Goal: Information Seeking & Learning: Learn about a topic

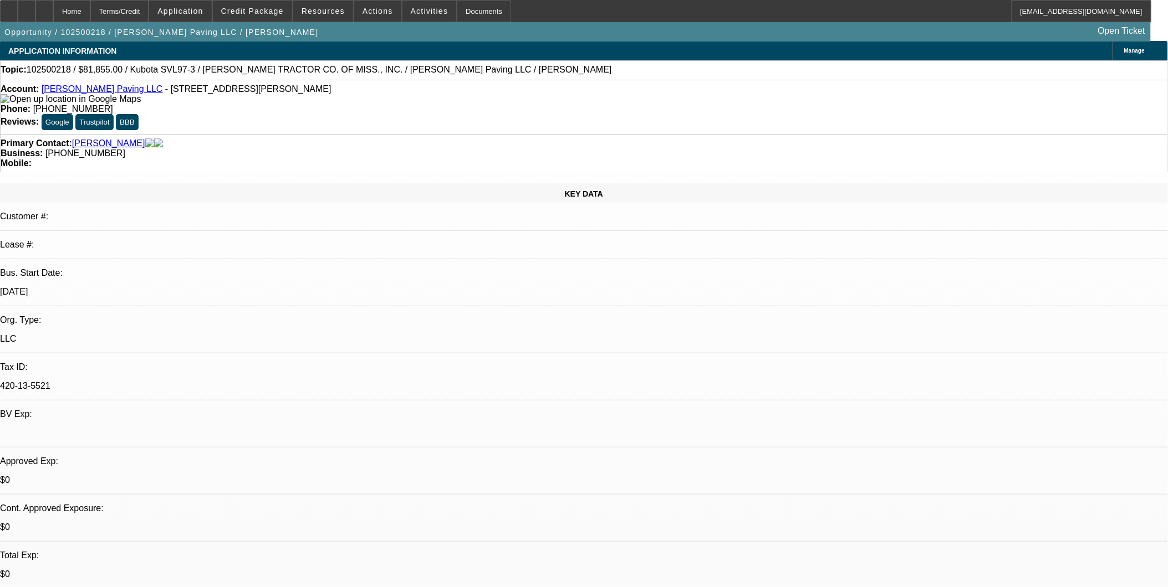
select select "0.15"
select select "2"
select select "0"
select select "0.15"
select select "2"
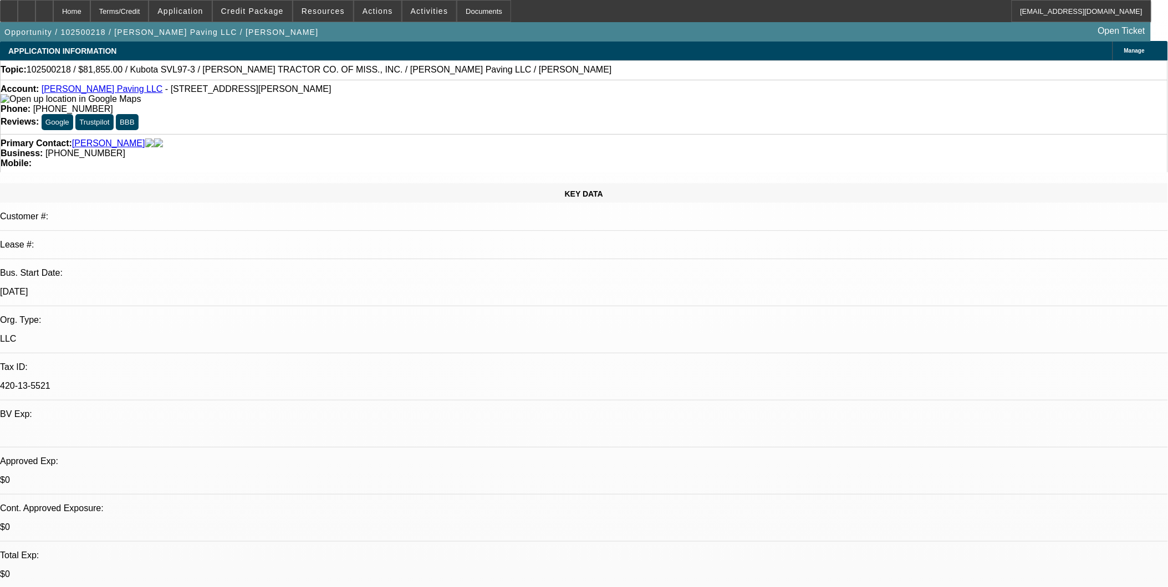
select select "0"
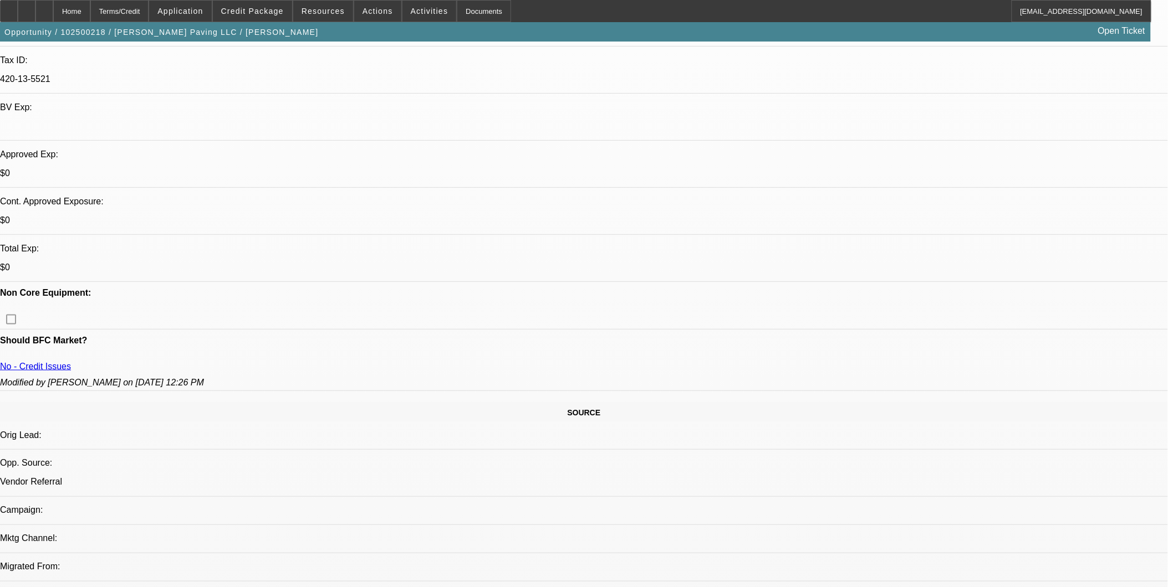
select select "1"
select select "2"
select select "6"
select select "1"
select select "2"
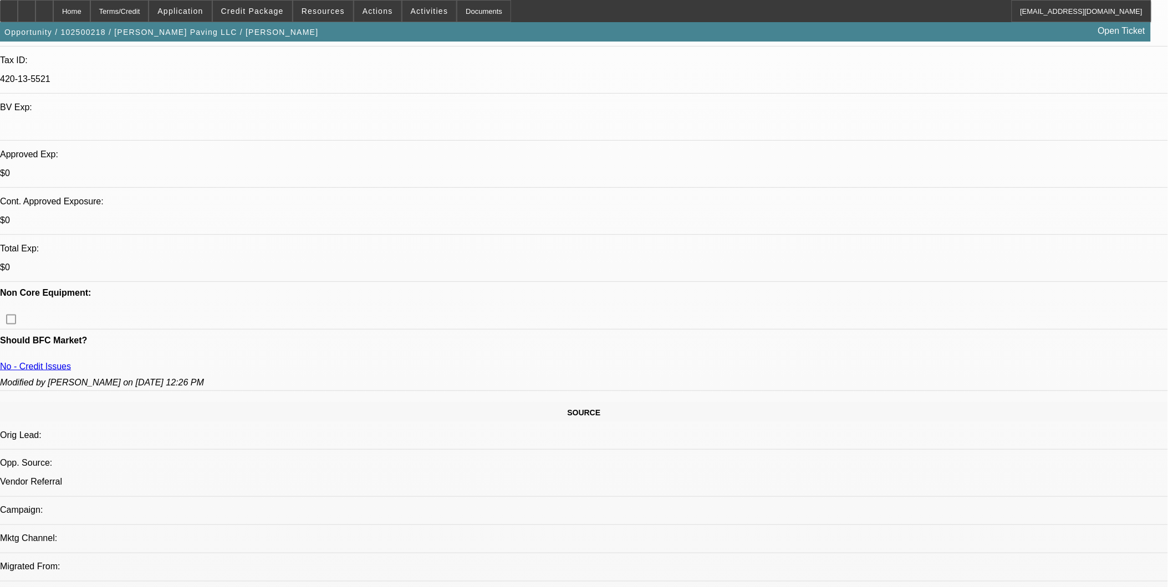
select select "6"
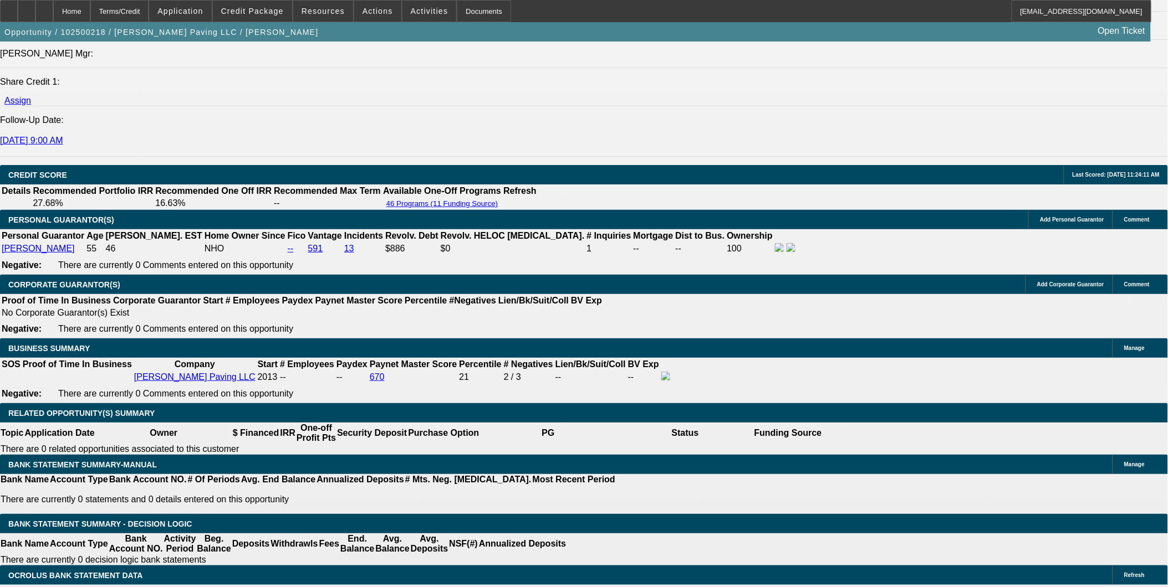
scroll to position [1480, 0]
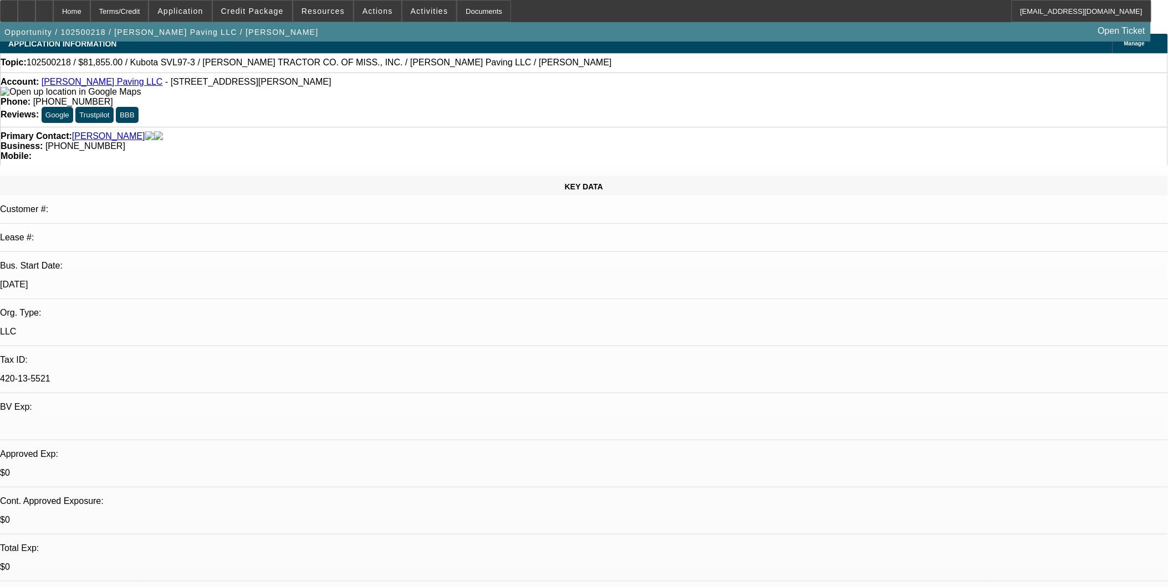
scroll to position [0, 0]
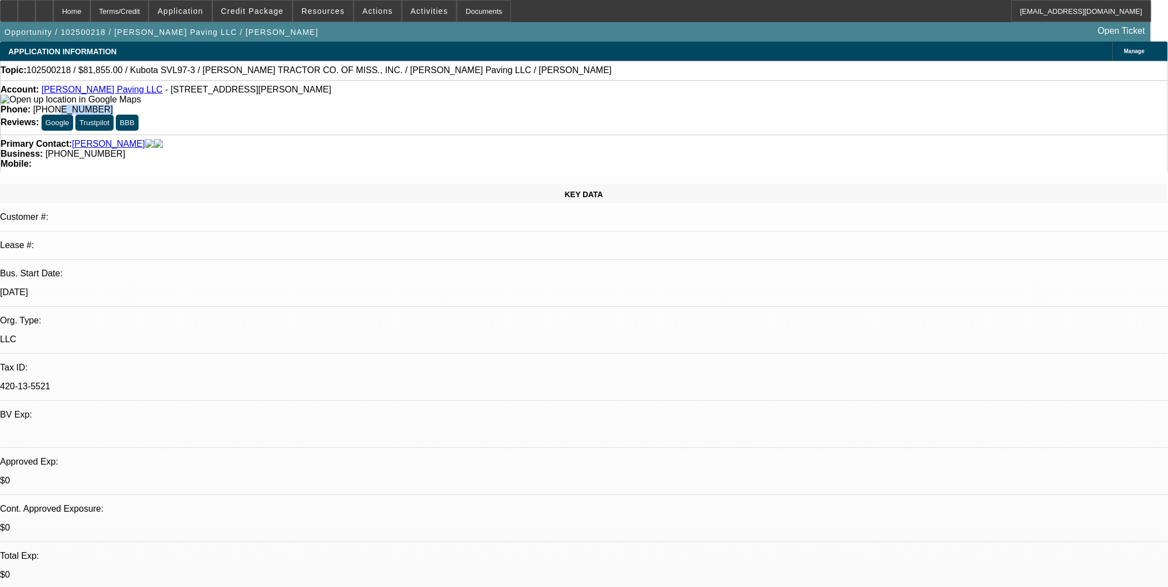
drag, startPoint x: 474, startPoint y: 92, endPoint x: 440, endPoint y: 92, distance: 34.4
click at [440, 105] on div "Phone: (251) 510-2965" at bounding box center [584, 110] width 1167 height 10
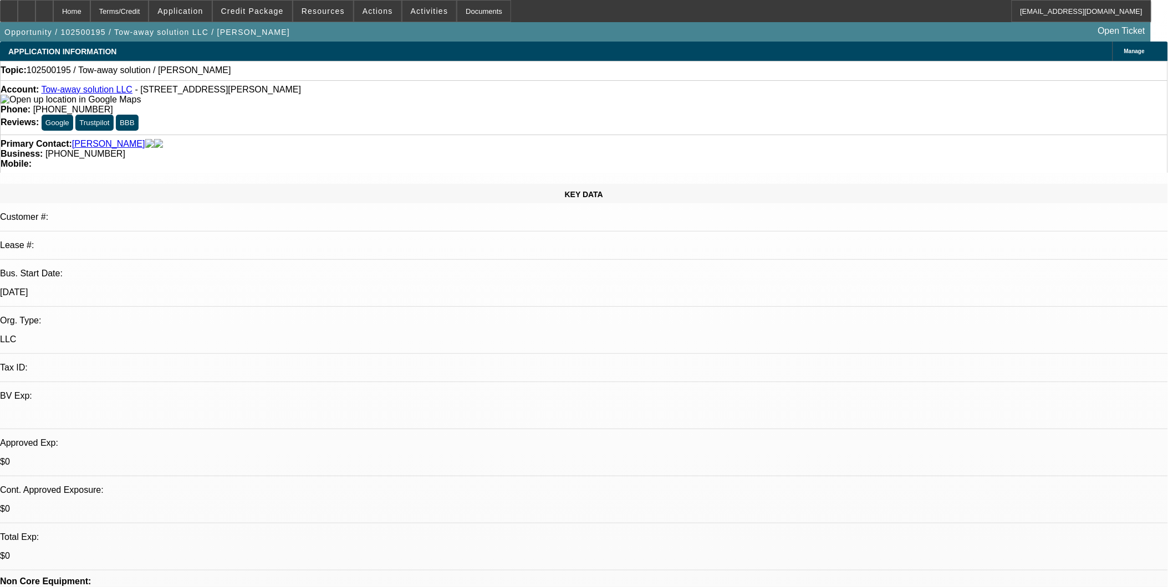
select select "0"
select select "2"
select select "0.1"
select select "4"
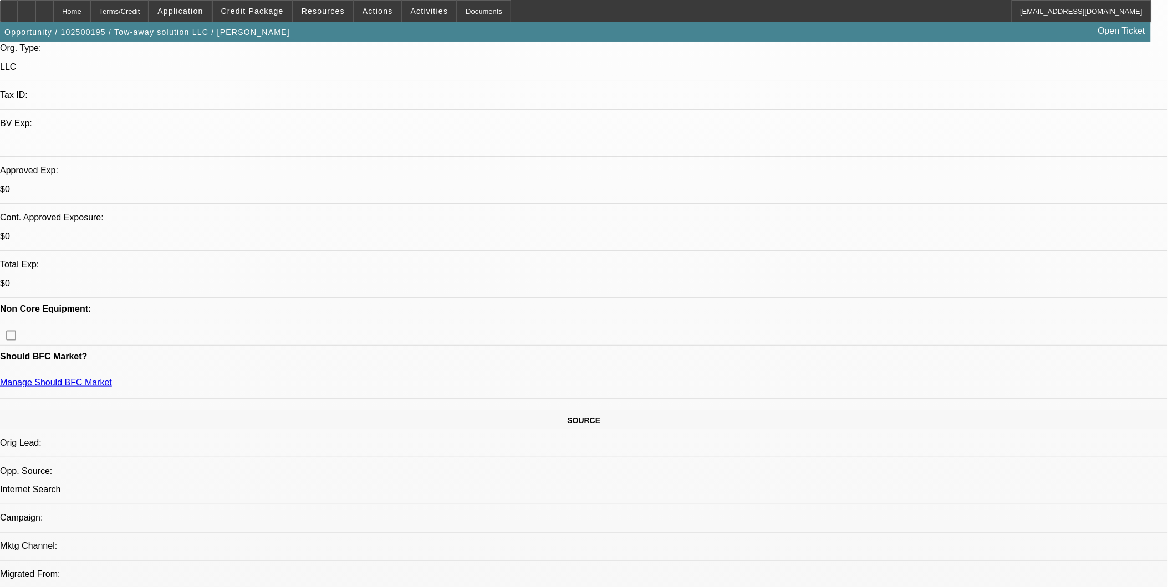
scroll to position [185, 0]
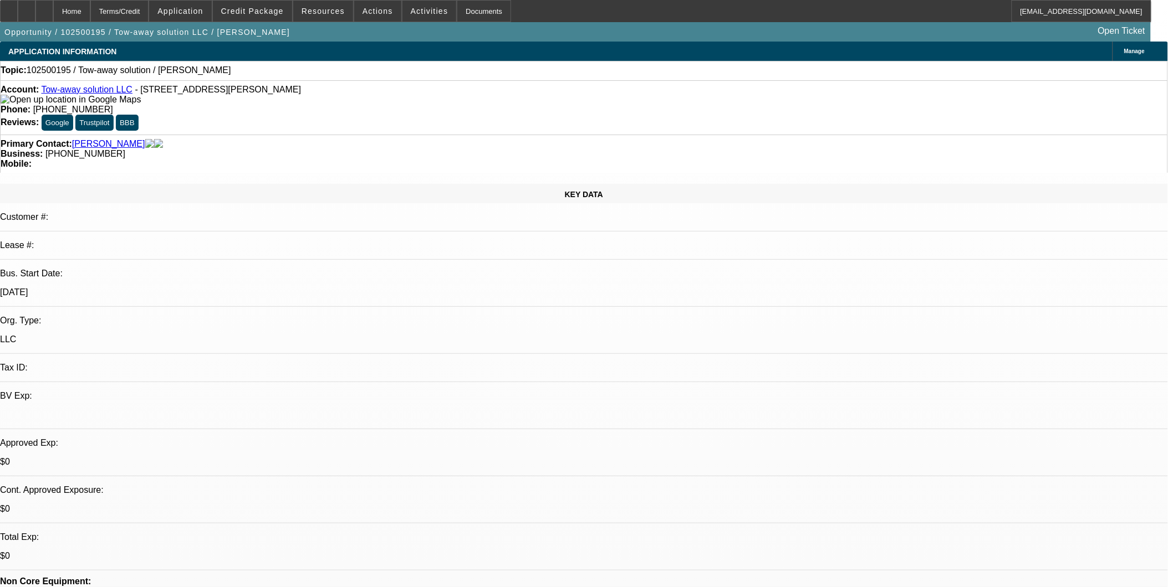
click at [105, 92] on link "Tow-away solution LLC" at bounding box center [86, 89] width 91 height 9
drag, startPoint x: 468, startPoint y: 95, endPoint x: 423, endPoint y: 93, distance: 44.9
click at [423, 105] on div "Phone: (626) 465-6510" at bounding box center [584, 110] width 1167 height 10
copy span "(626) 465-6510"
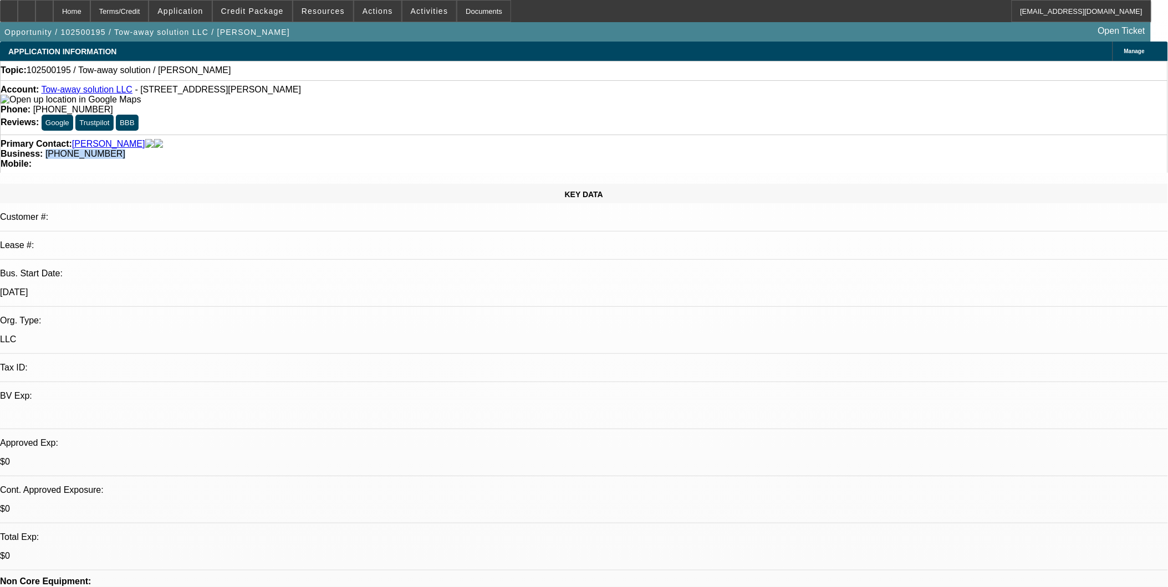
drag, startPoint x: 487, startPoint y: 122, endPoint x: 433, endPoint y: 125, distance: 53.3
click at [433, 149] on div "Business: (626) 842-7110" at bounding box center [584, 154] width 1167 height 10
copy span "(626) 842-7110"
drag, startPoint x: 290, startPoint y: 95, endPoint x: 131, endPoint y: 94, distance: 158.5
click at [131, 94] on div "Account: Tow-away solution LLC - 623 Turnbull Canyon Rd, La Puente, CA 91745" at bounding box center [584, 95] width 1167 height 20
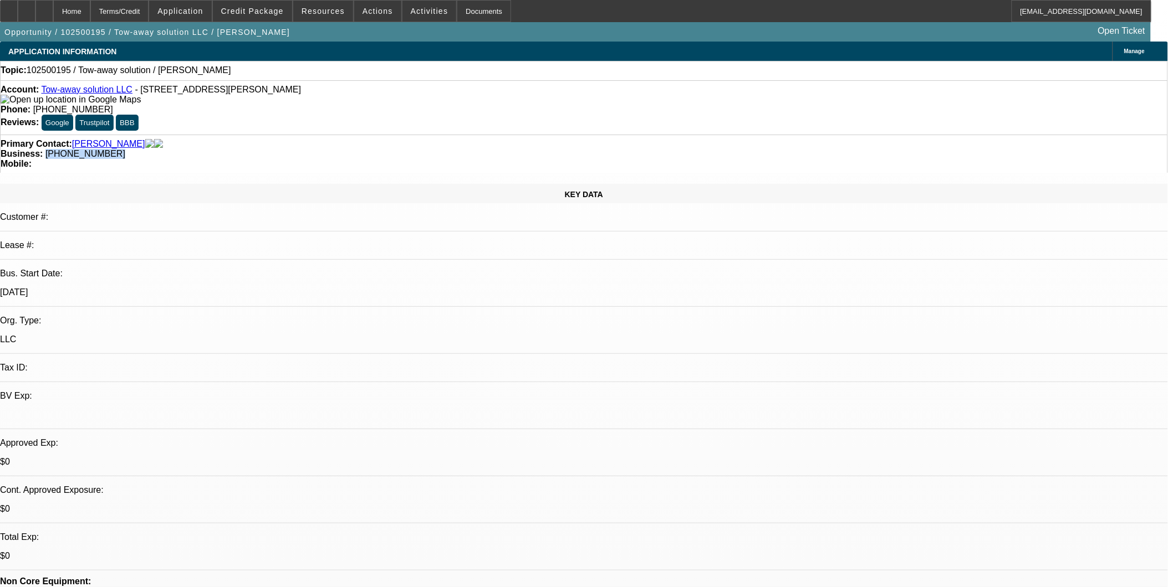
copy span "623 Turnbull Canyon Rd, La Puente, CA 91745"
click at [272, 10] on span "Credit Package" at bounding box center [252, 11] width 63 height 9
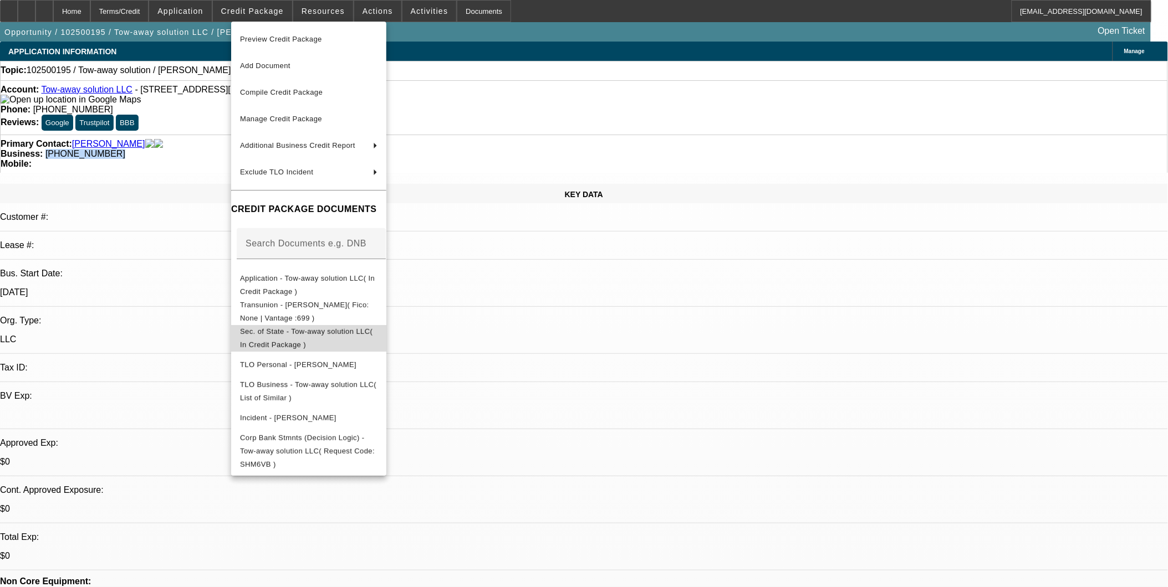
click at [386, 325] on button "Sec. of State - Tow-away solution LLC( In Credit Package )" at bounding box center [308, 338] width 155 height 27
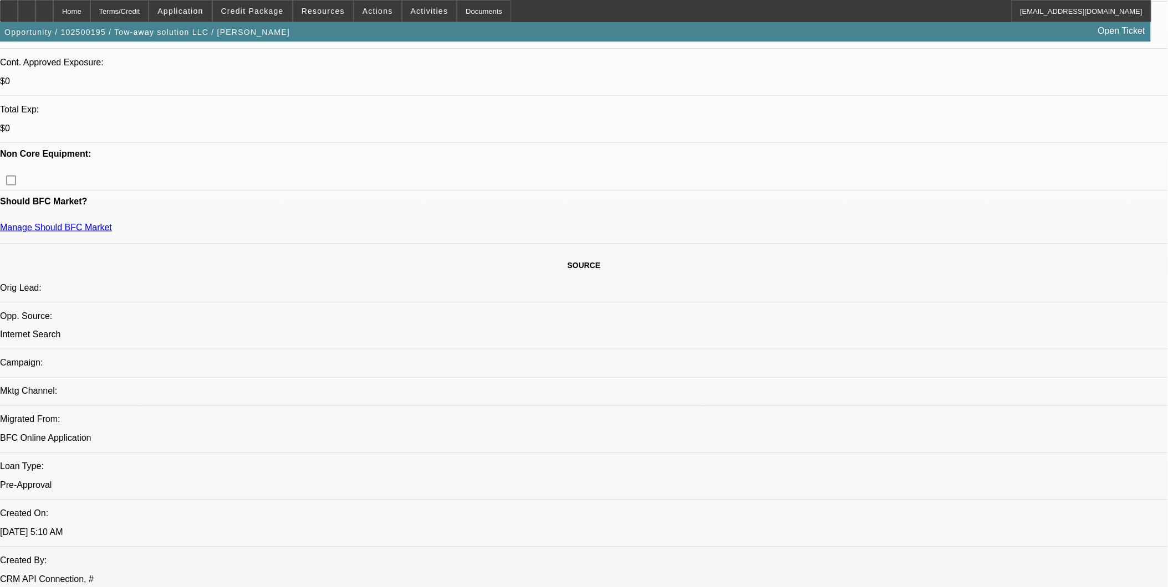
scroll to position [431, 0]
click at [267, 14] on span "Credit Package" at bounding box center [252, 11] width 63 height 9
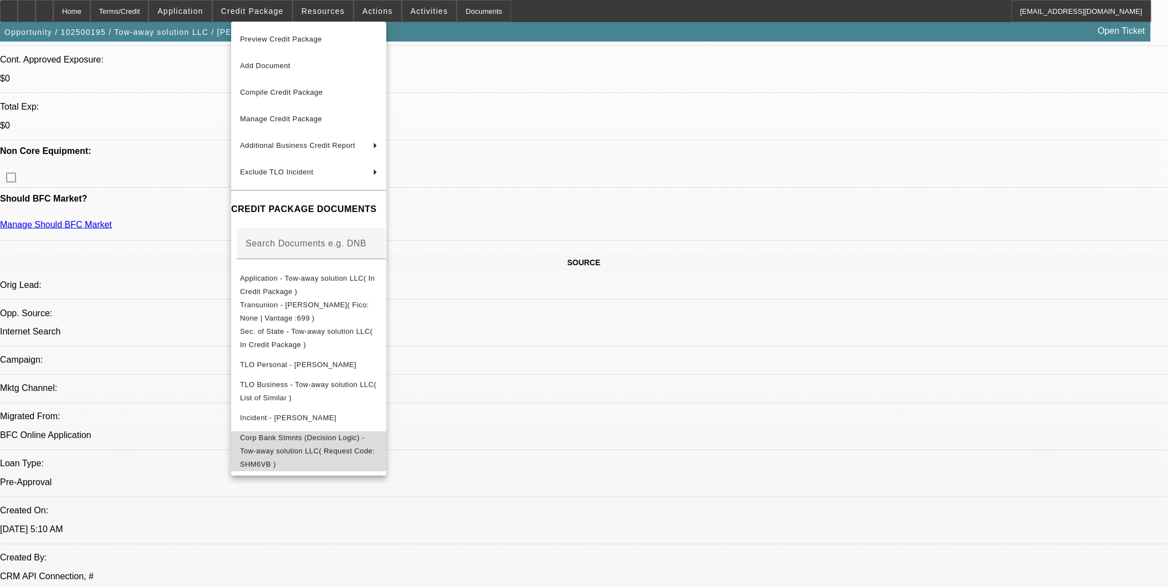
click at [334, 444] on span "Corp Bank Stmnts (Decision Logic) - Tow-away solution LLC( Request Code: SHM6VB…" at bounding box center [308, 451] width 137 height 40
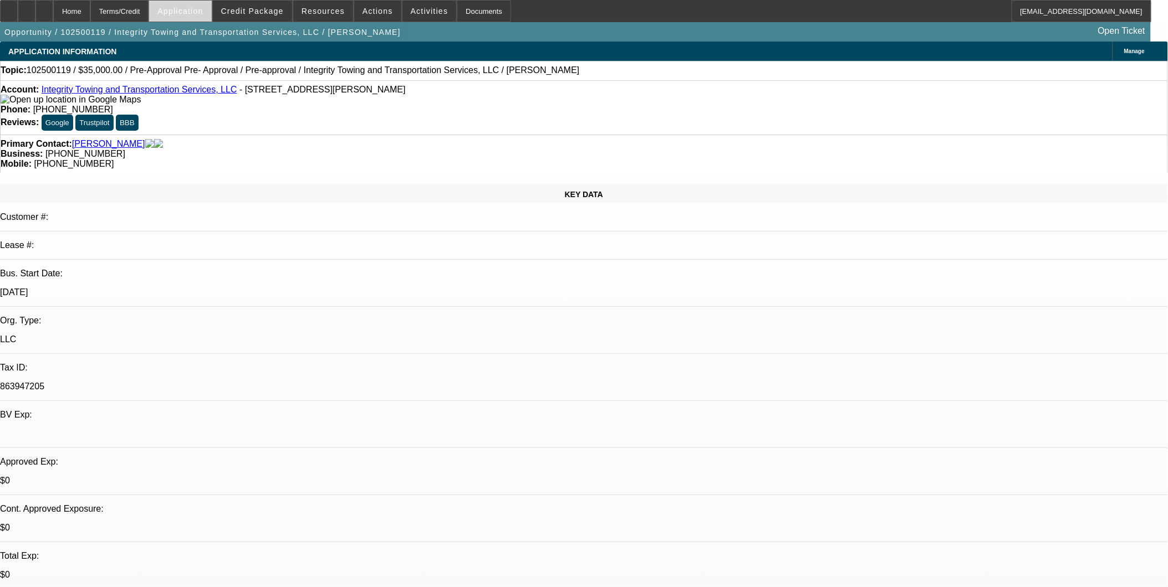
select select "0"
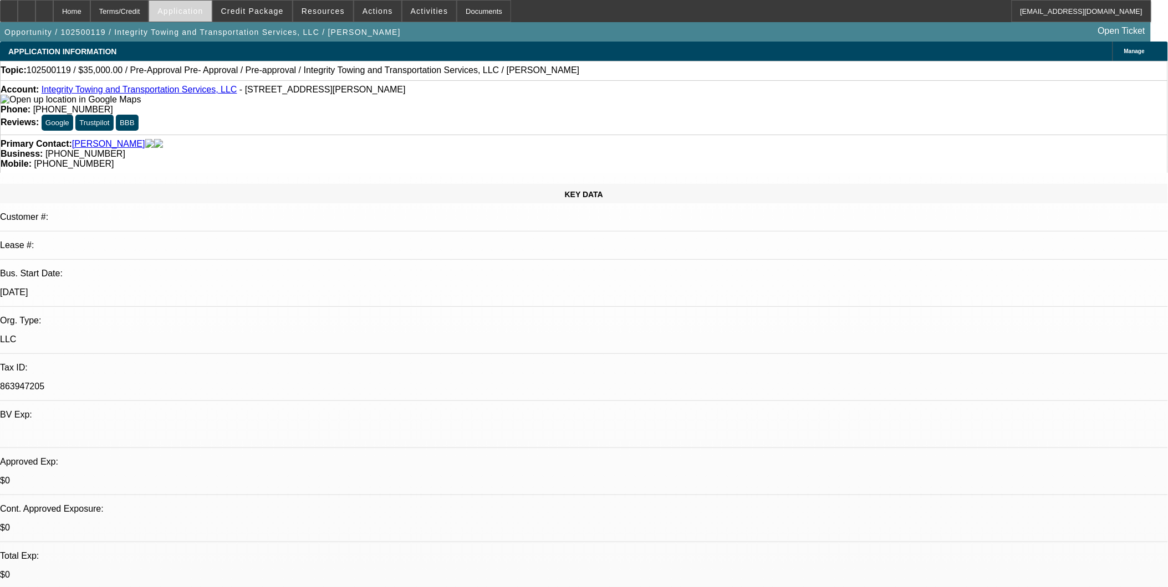
select select "0"
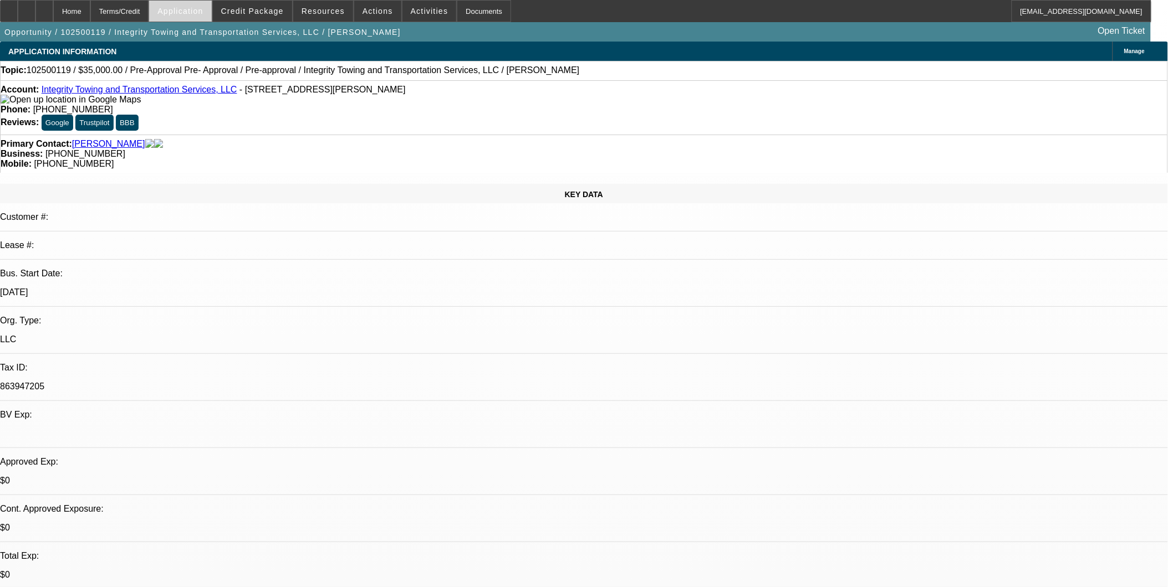
select select "0"
select select "1"
select select "6"
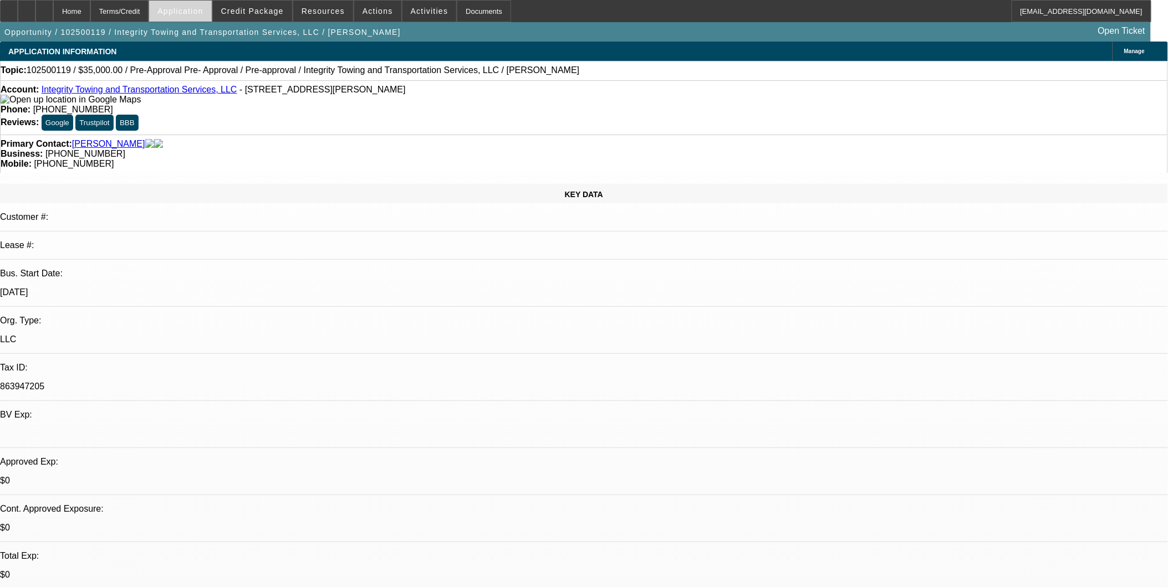
select select "1"
select select "6"
select select "1"
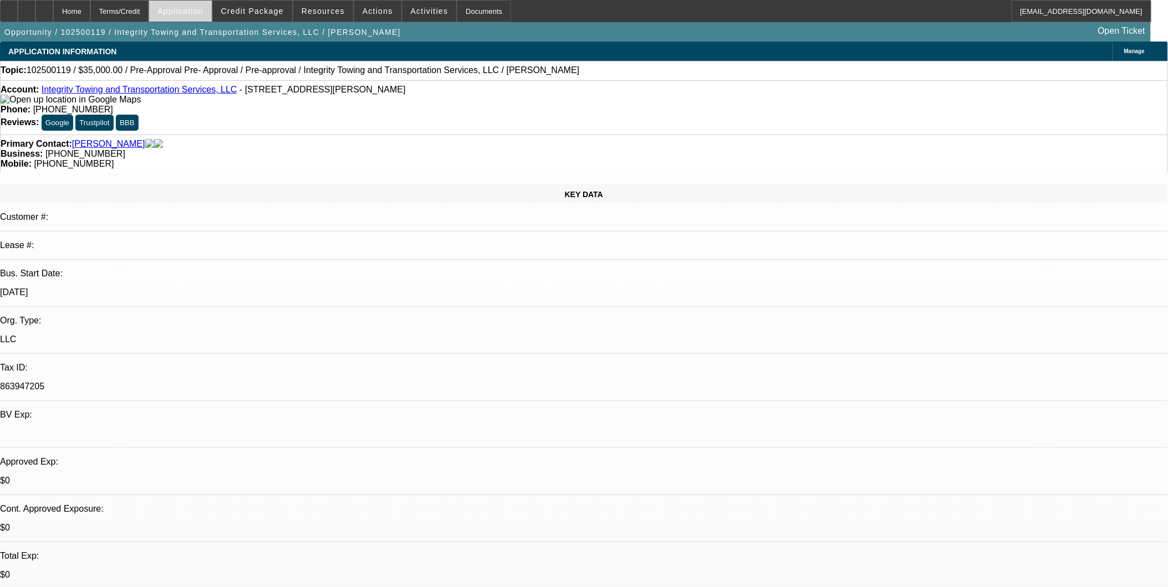
select select "6"
select select "1"
select select "6"
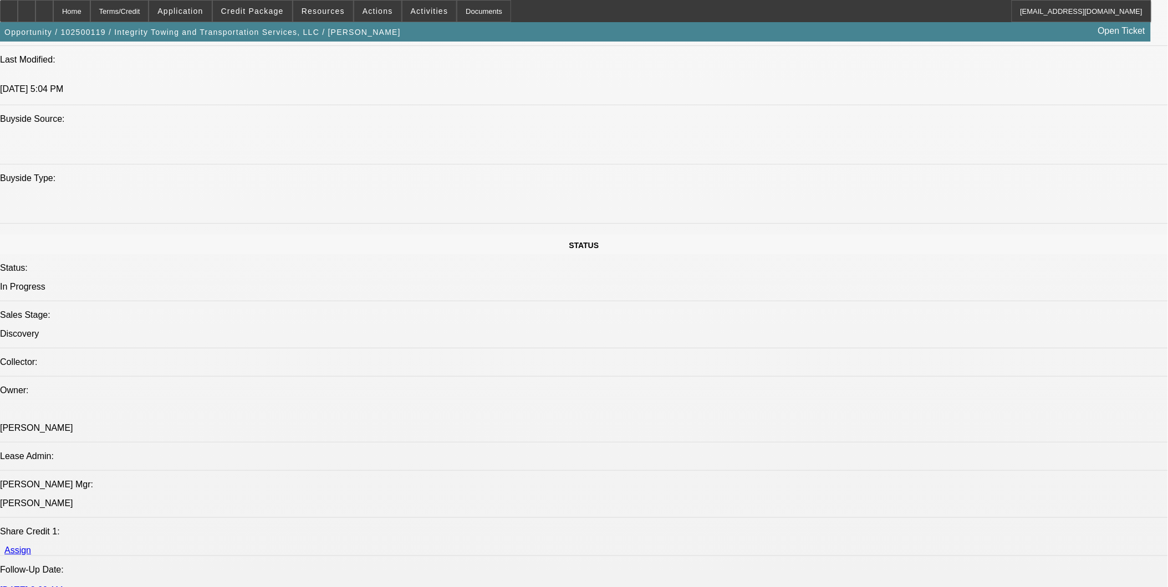
scroll to position [369, 0]
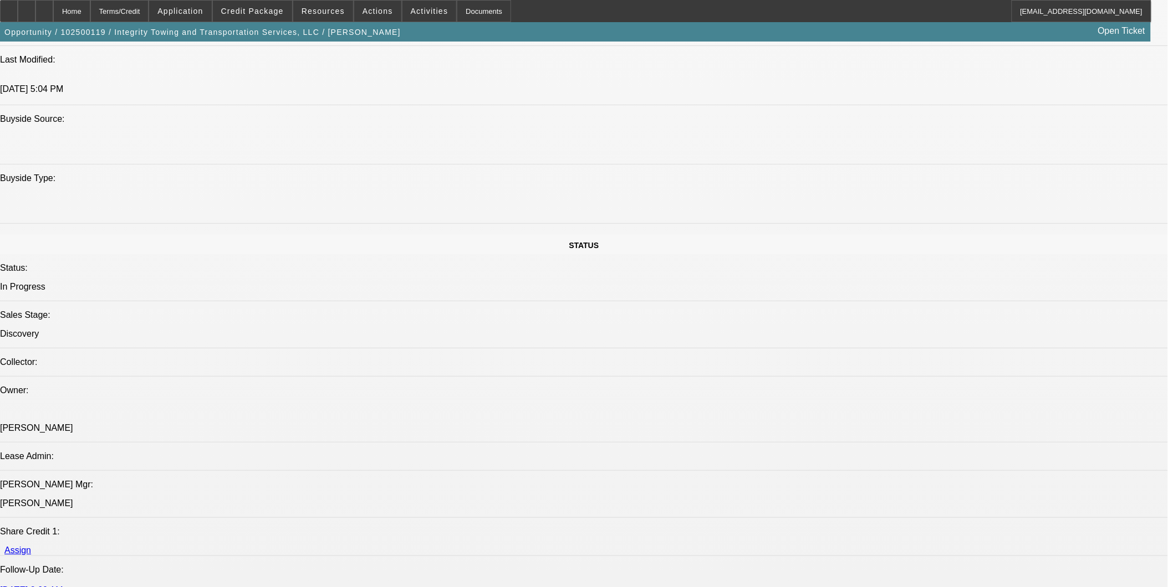
drag, startPoint x: 888, startPoint y: 209, endPoint x: 894, endPoint y: 180, distance: 30.5
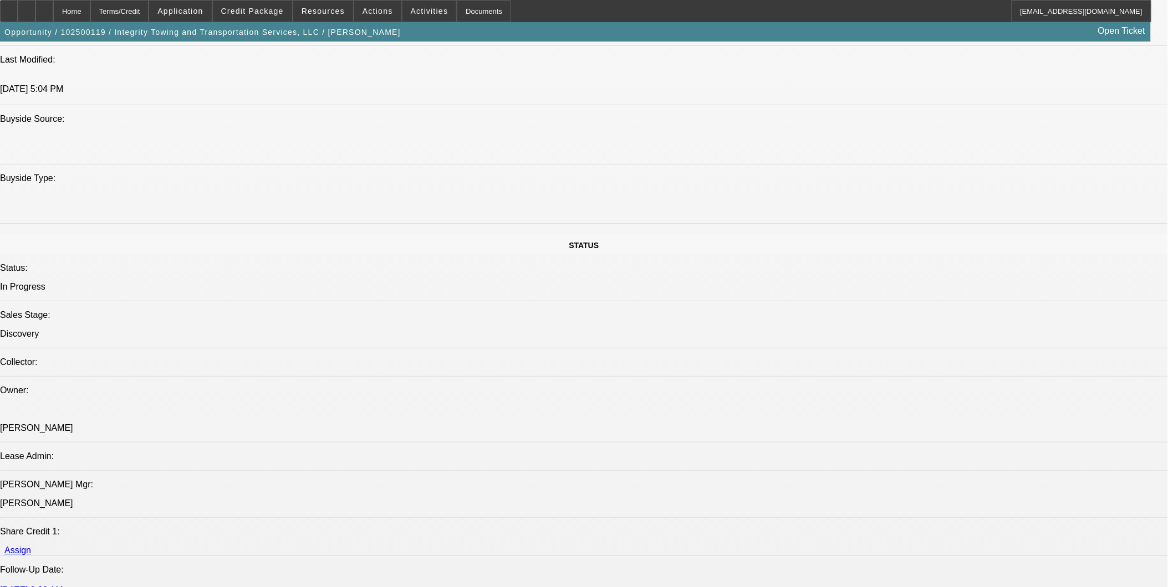
scroll to position [245, 0]
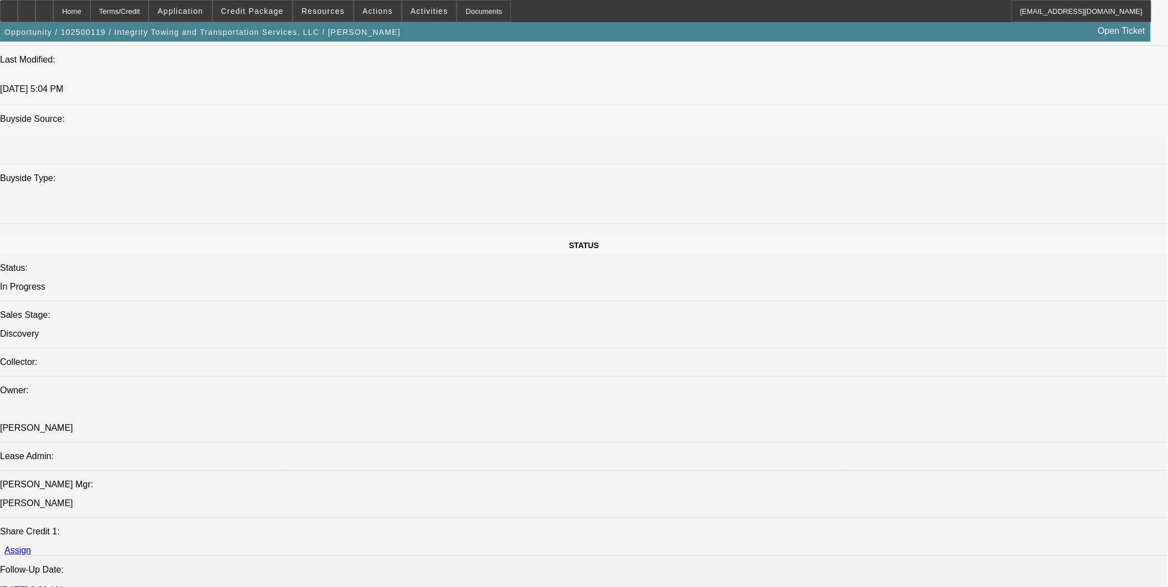
scroll to position [122, 0]
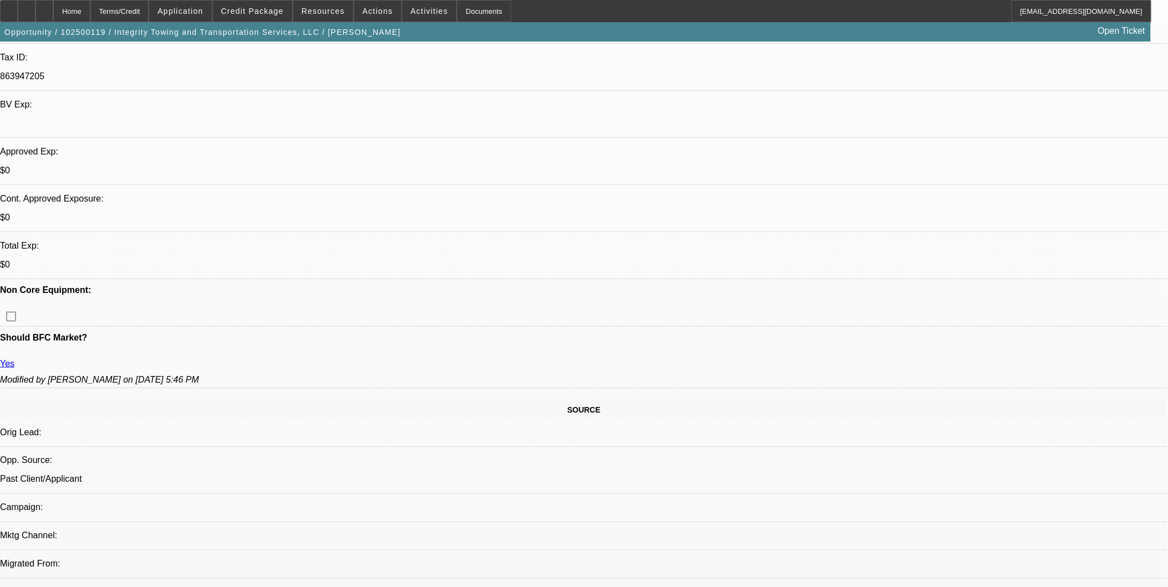
scroll to position [246, 0]
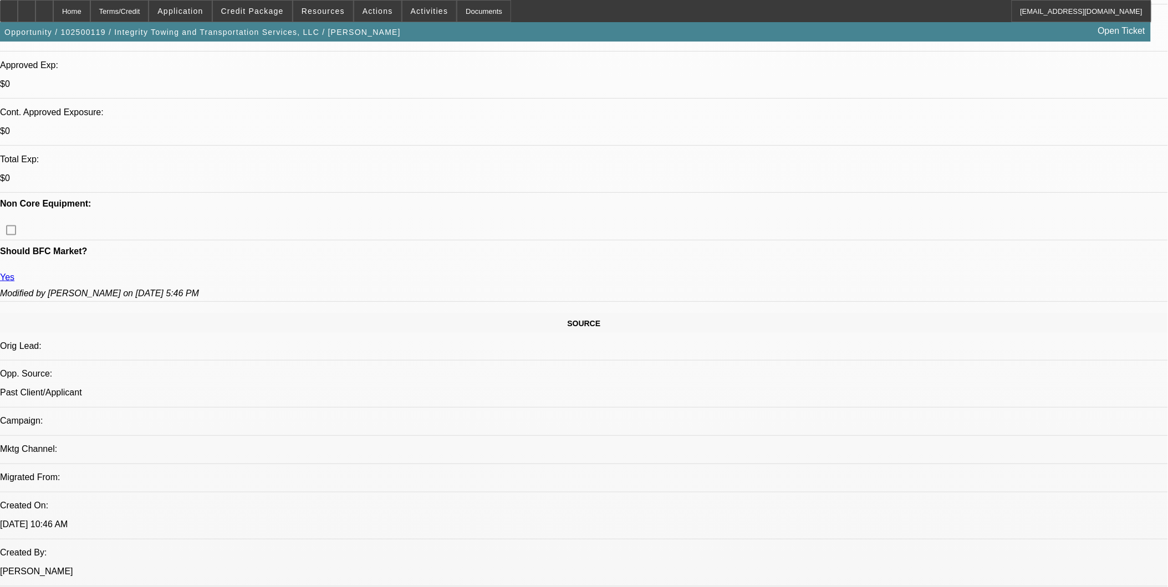
scroll to position [431, 0]
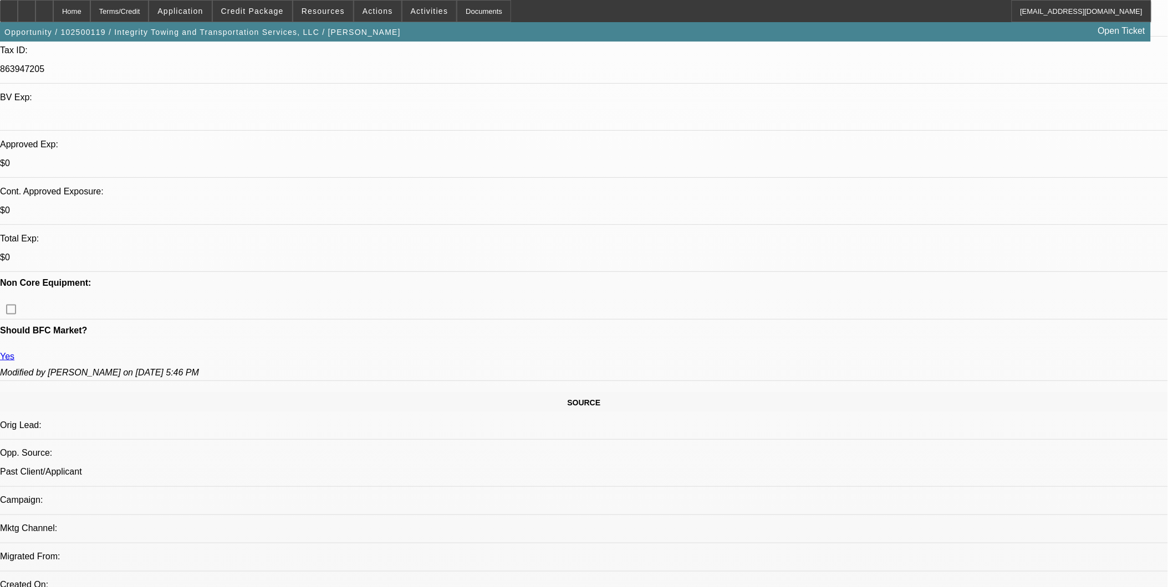
scroll to position [308, 0]
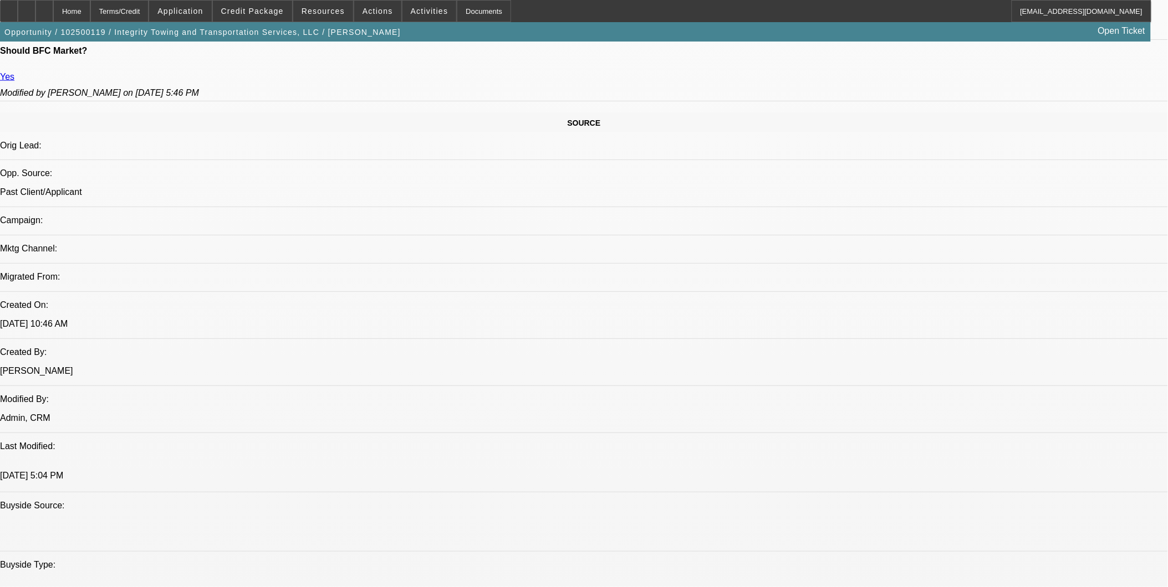
scroll to position [616, 0]
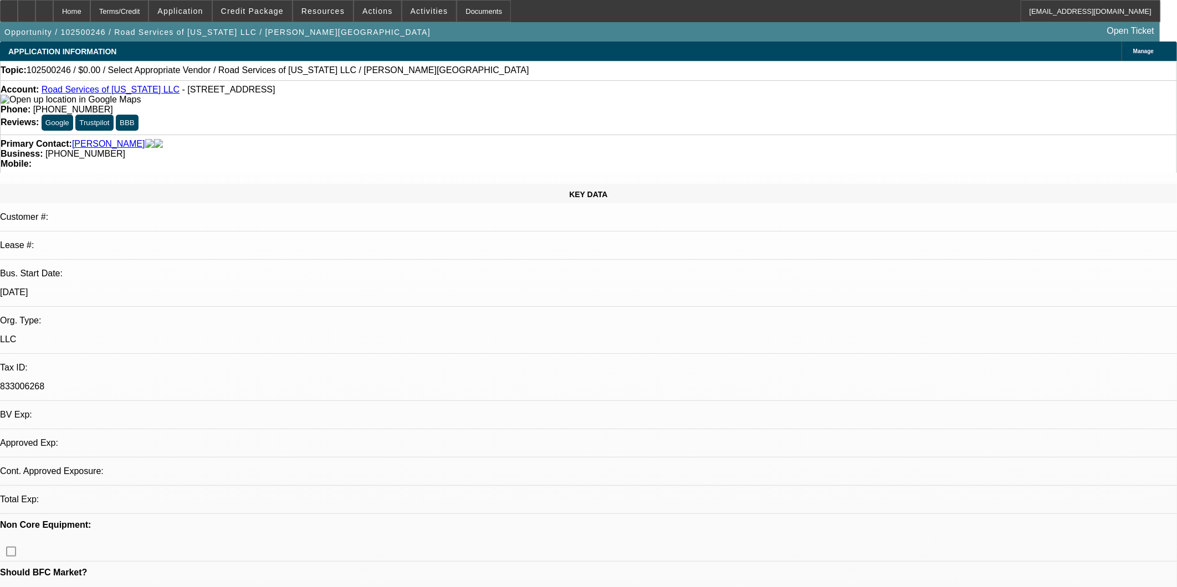
select select "0"
select select "2"
select select "0.1"
select select "4"
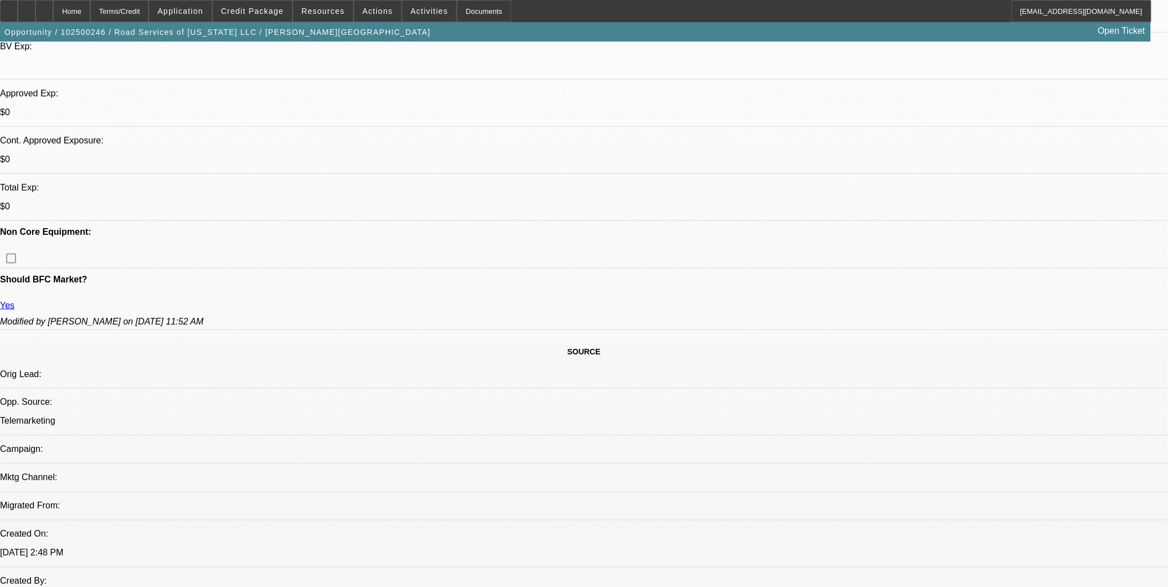
scroll to position [369, 0]
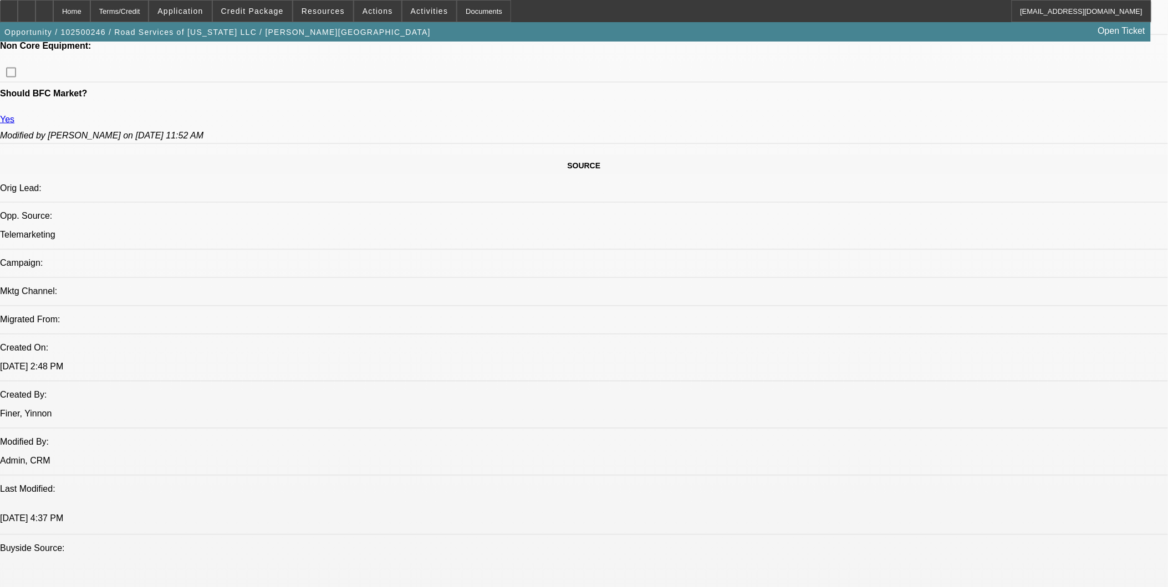
scroll to position [554, 0]
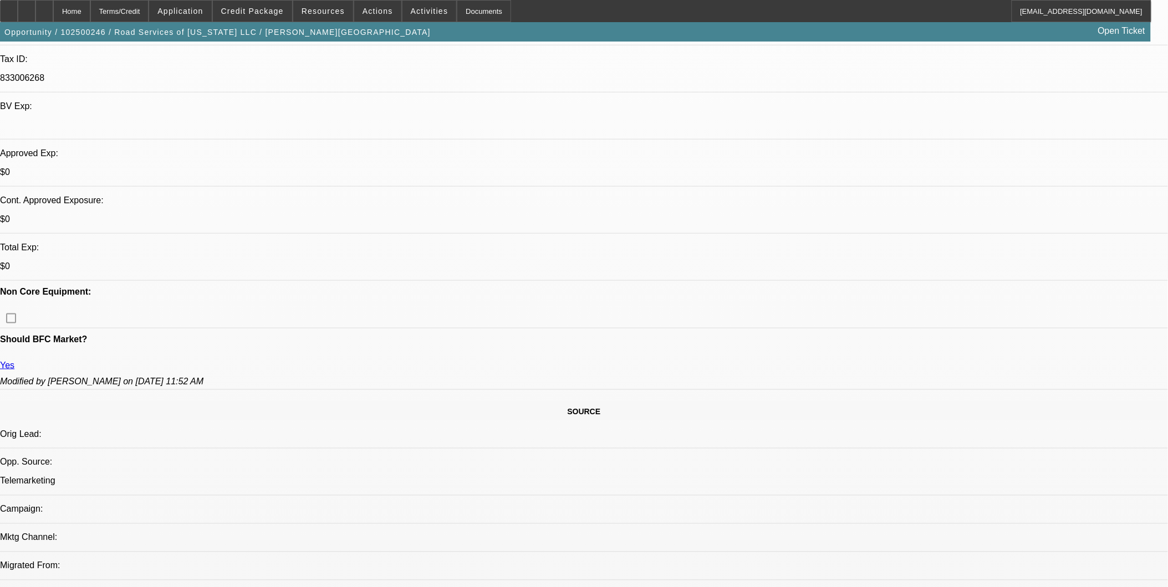
scroll to position [308, 0]
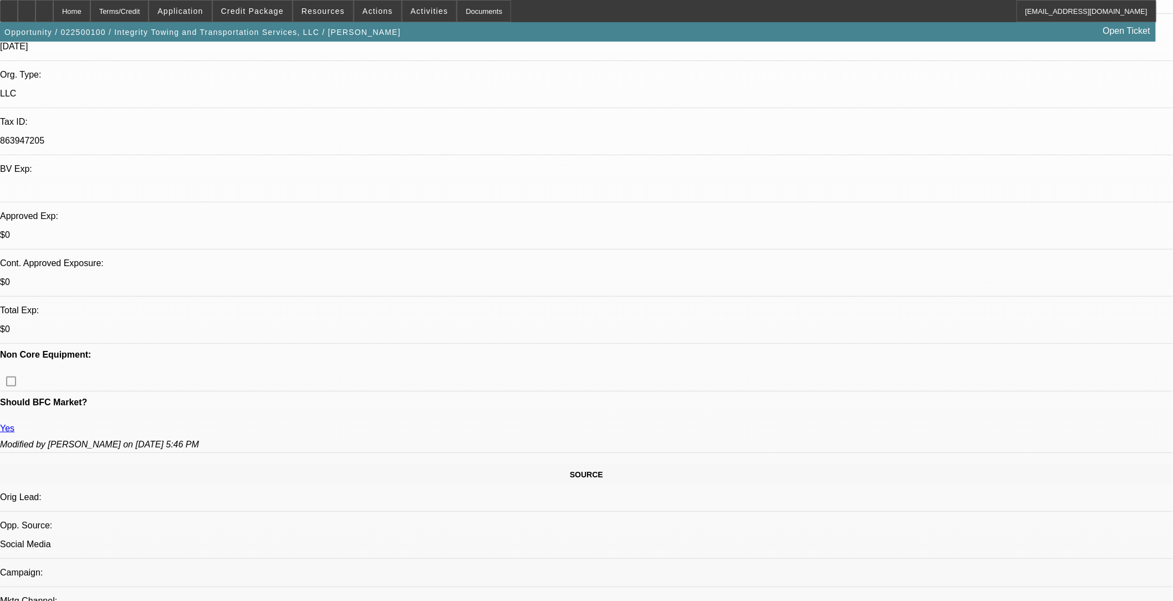
select select "0.1"
select select "2"
select select "0.1"
select select "2"
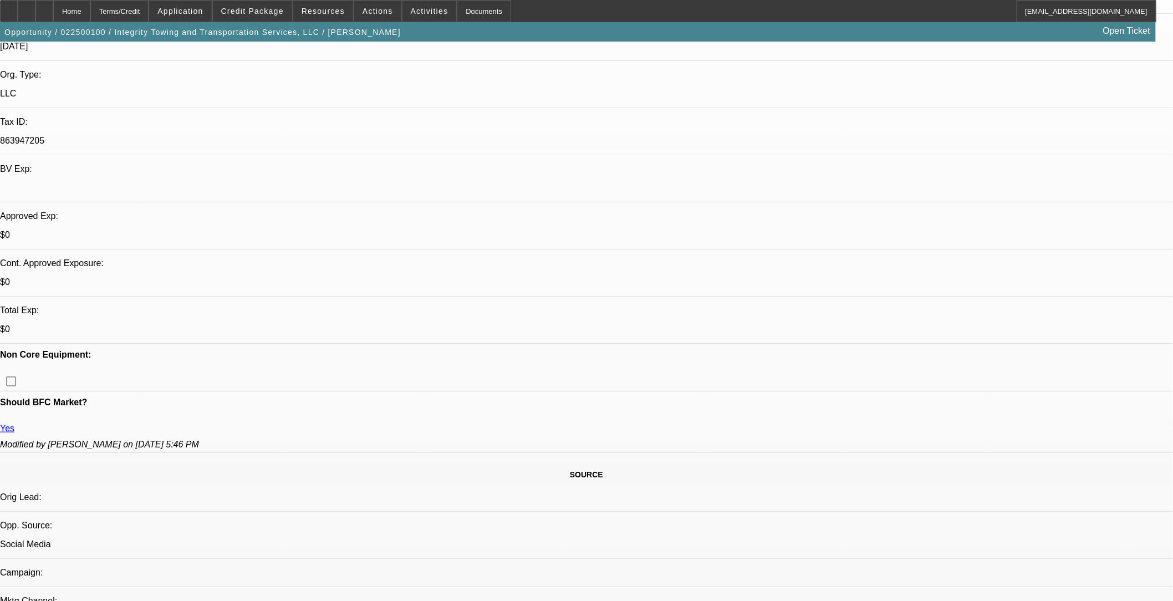
select select "0.1"
select select "2"
select select "0.1"
select select "2"
select select "0.1"
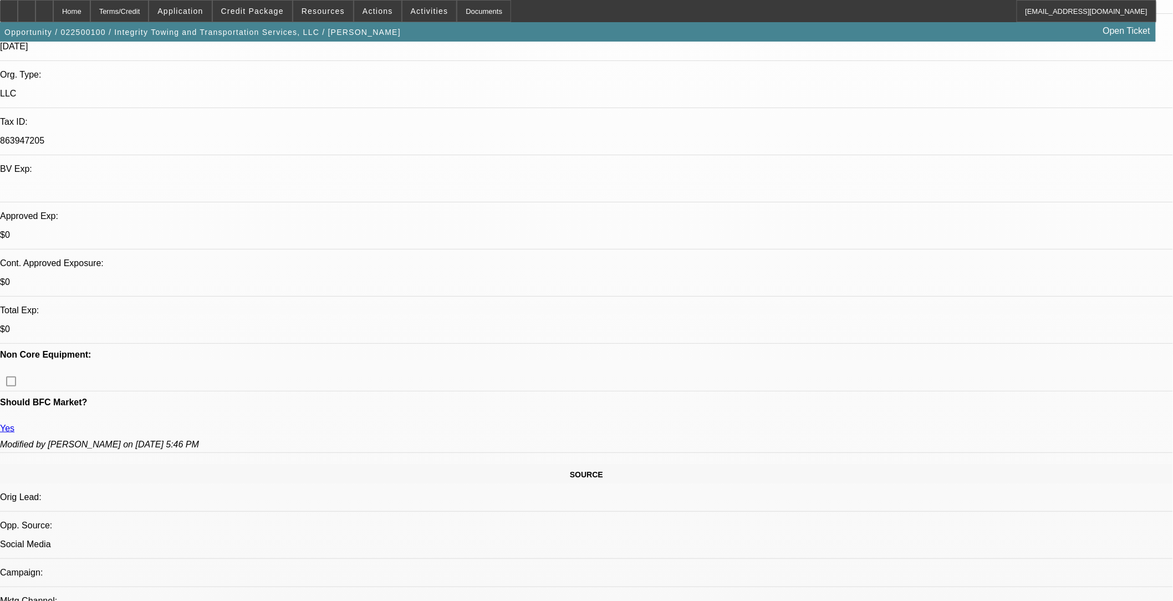
select select "1"
select select "2"
select select "4"
select select "1"
select select "2"
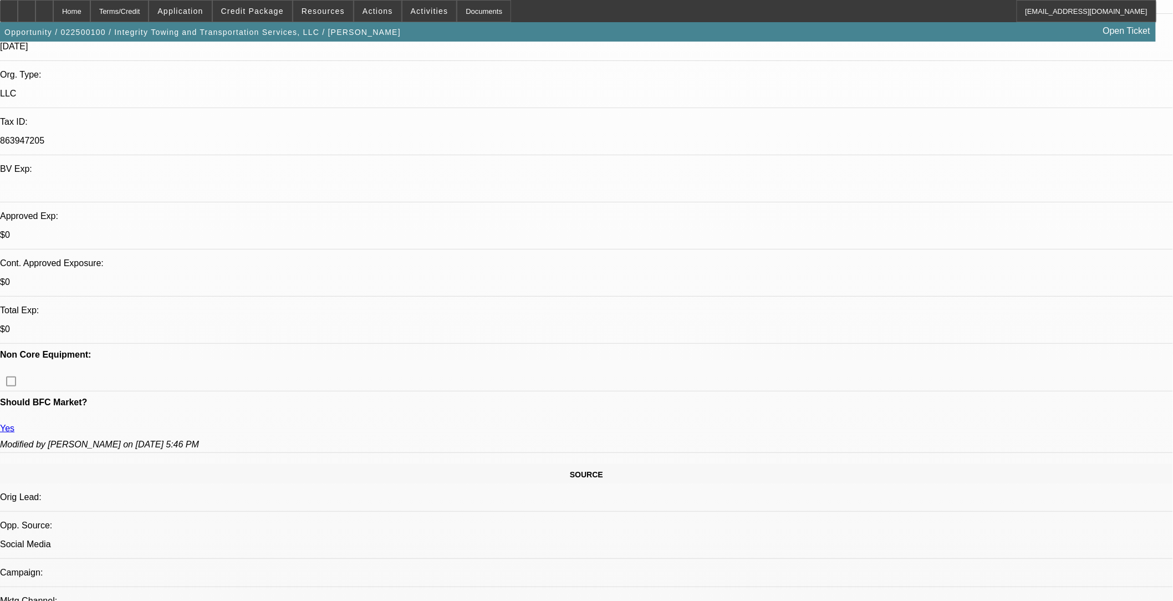
select select "4"
select select "1"
select select "2"
select select "4"
select select "1"
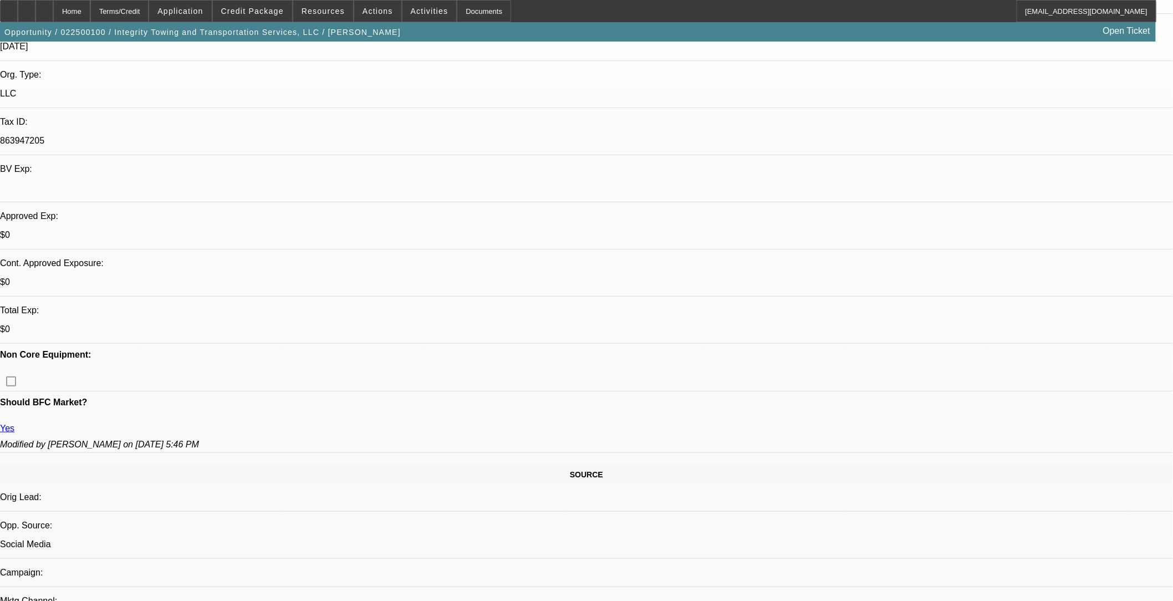
select select "2"
select select "4"
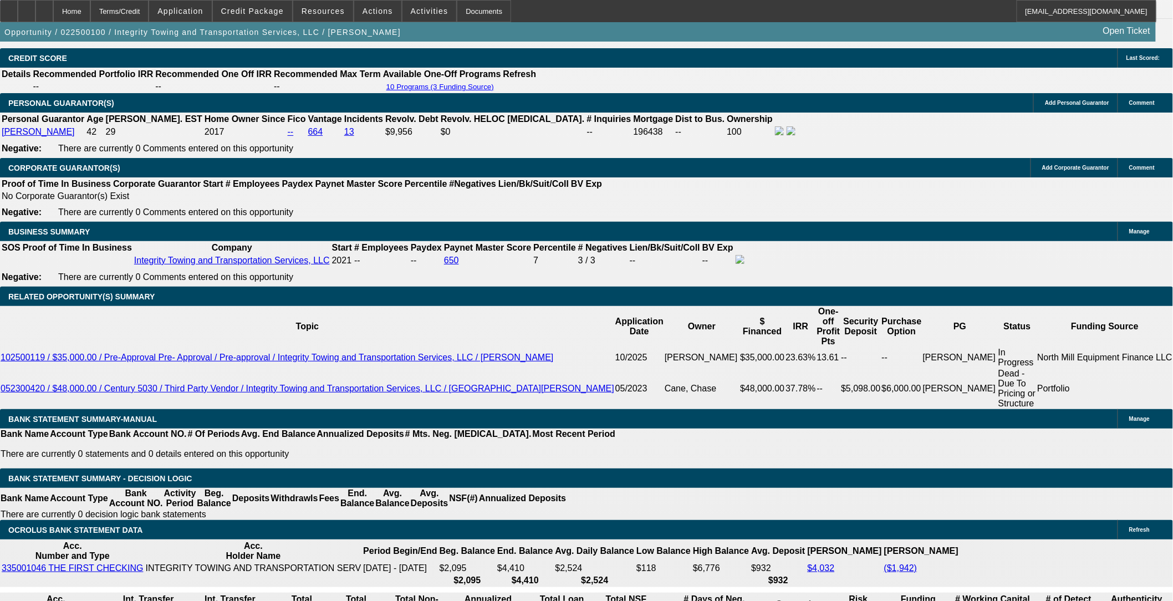
scroll to position [1786, 0]
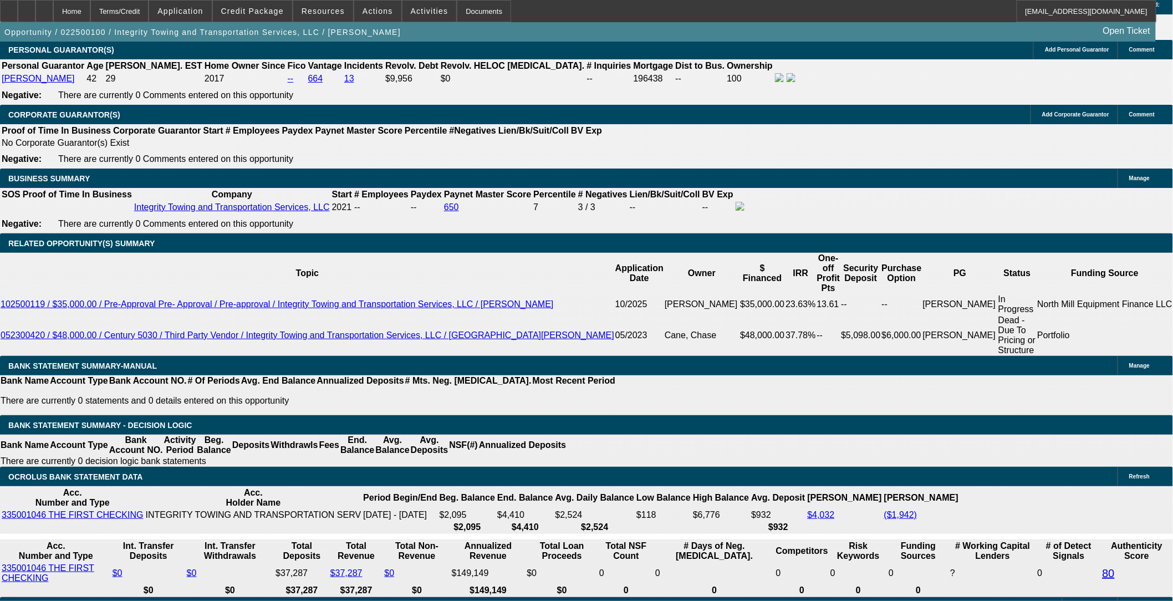
scroll to position [1600, 0]
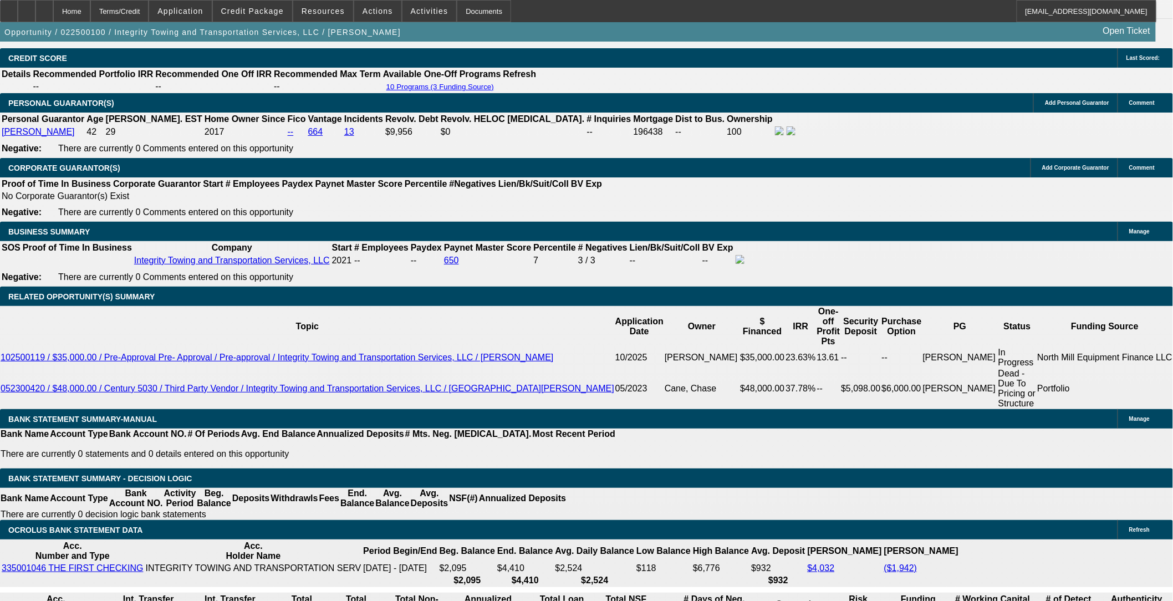
drag, startPoint x: 898, startPoint y: 146, endPoint x: 905, endPoint y: 124, distance: 23.1
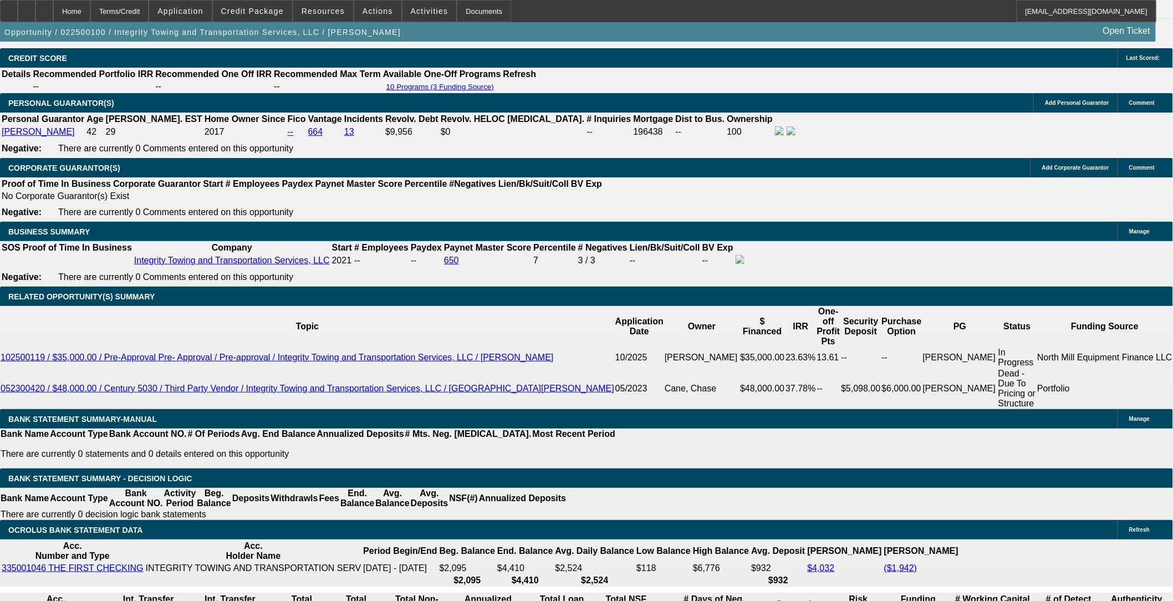
scroll to position [1002, 0]
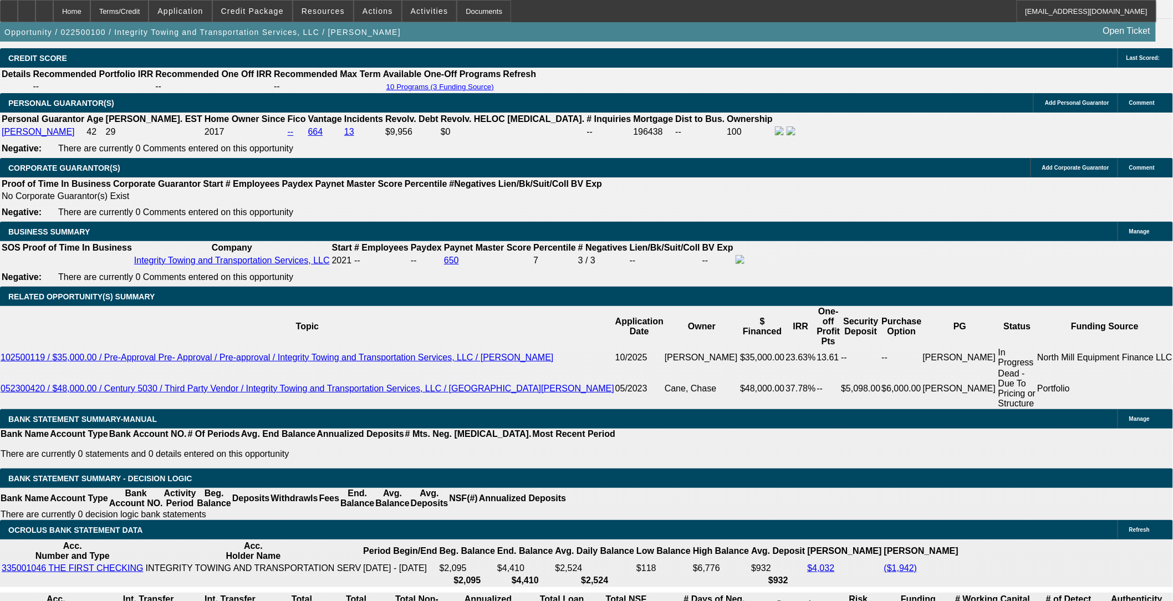
scroll to position [817, 0]
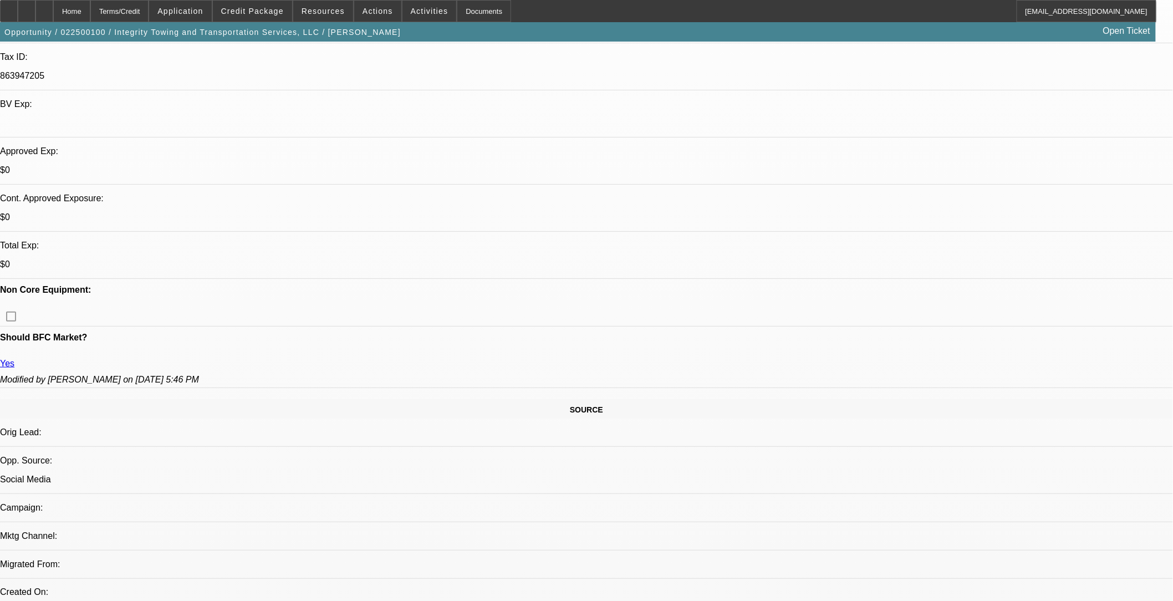
scroll to position [308, 0]
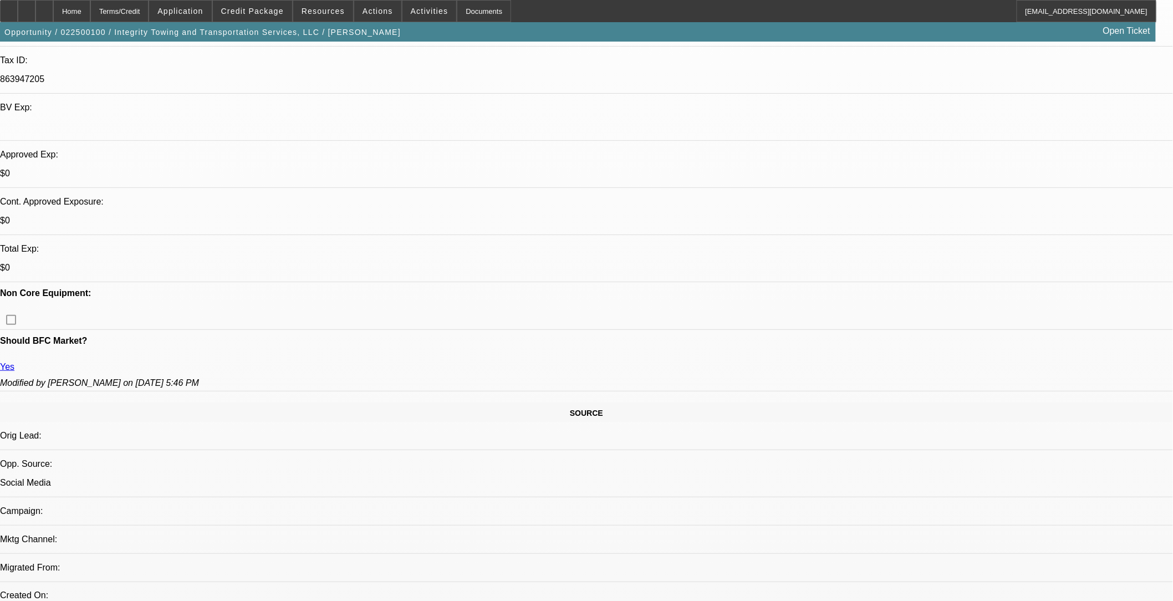
drag, startPoint x: 938, startPoint y: 193, endPoint x: 935, endPoint y: 185, distance: 8.6
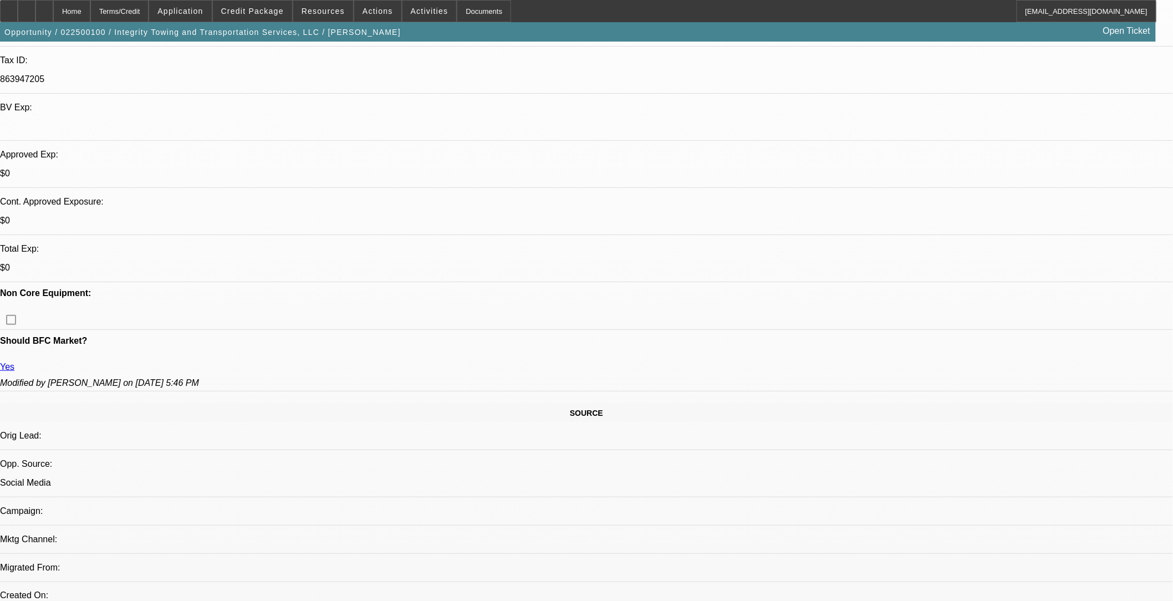
scroll to position [510, 0]
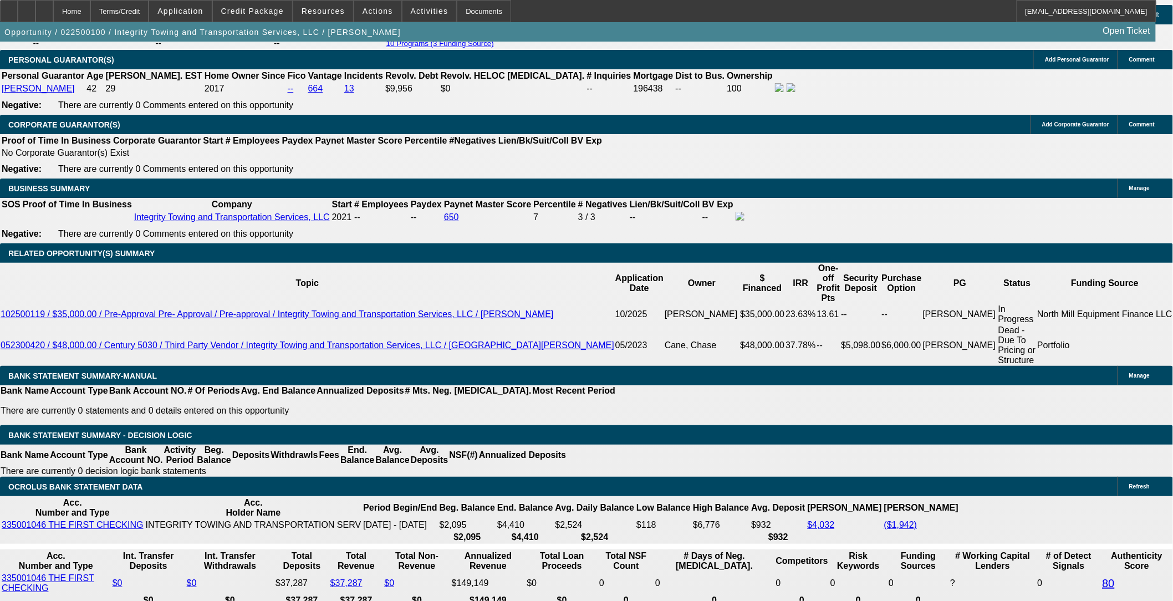
scroll to position [1724, 0]
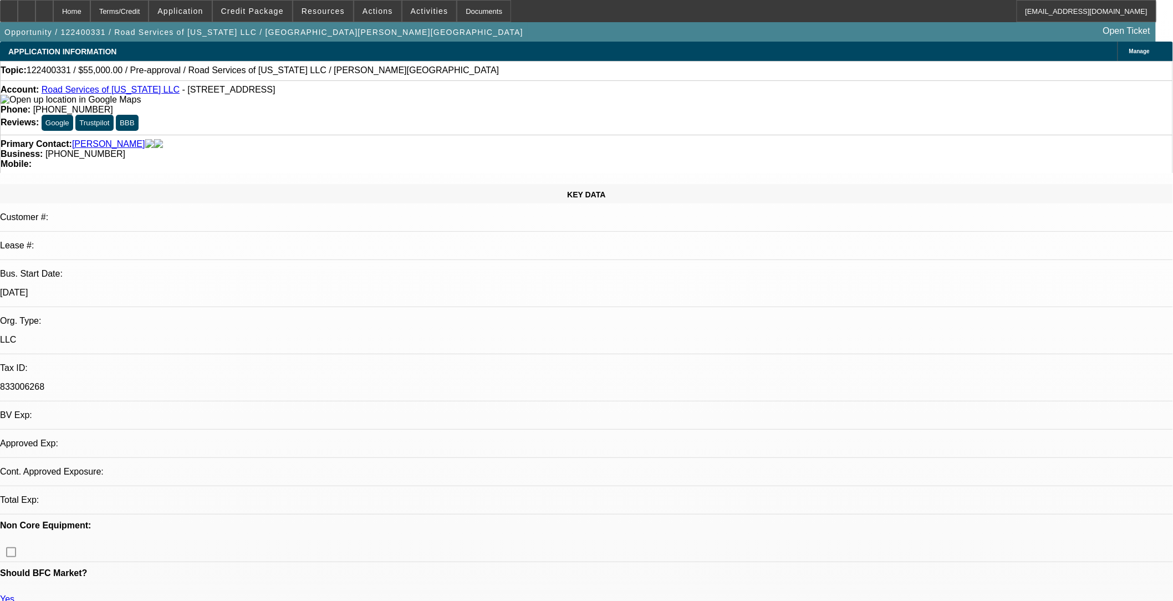
select select "0"
select select "2"
select select "0.1"
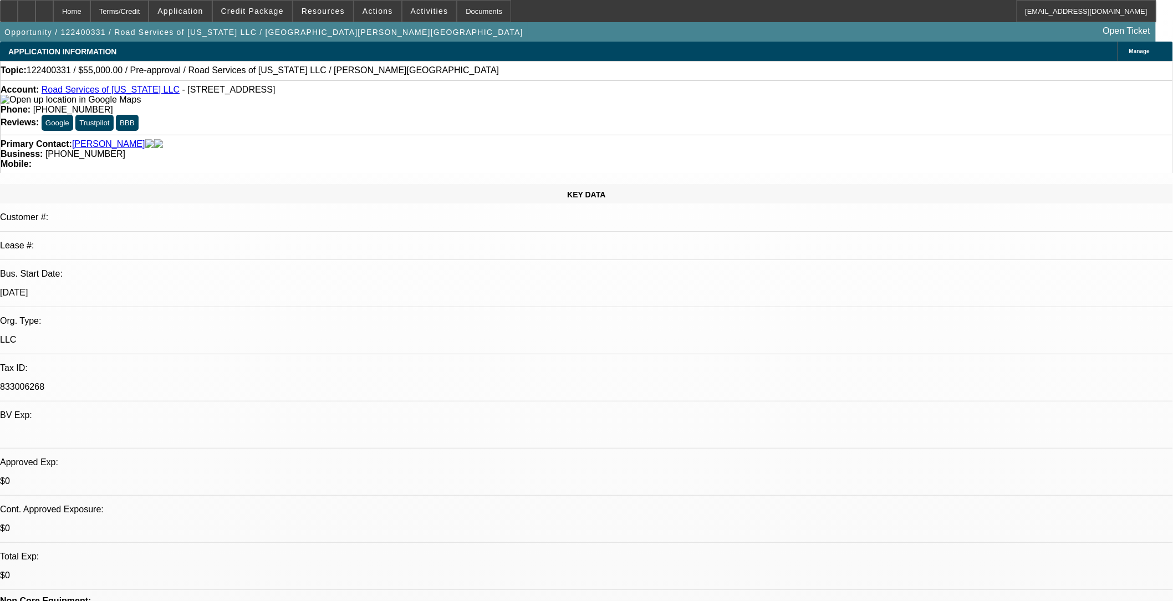
select select "1"
select select "2"
select select "4"
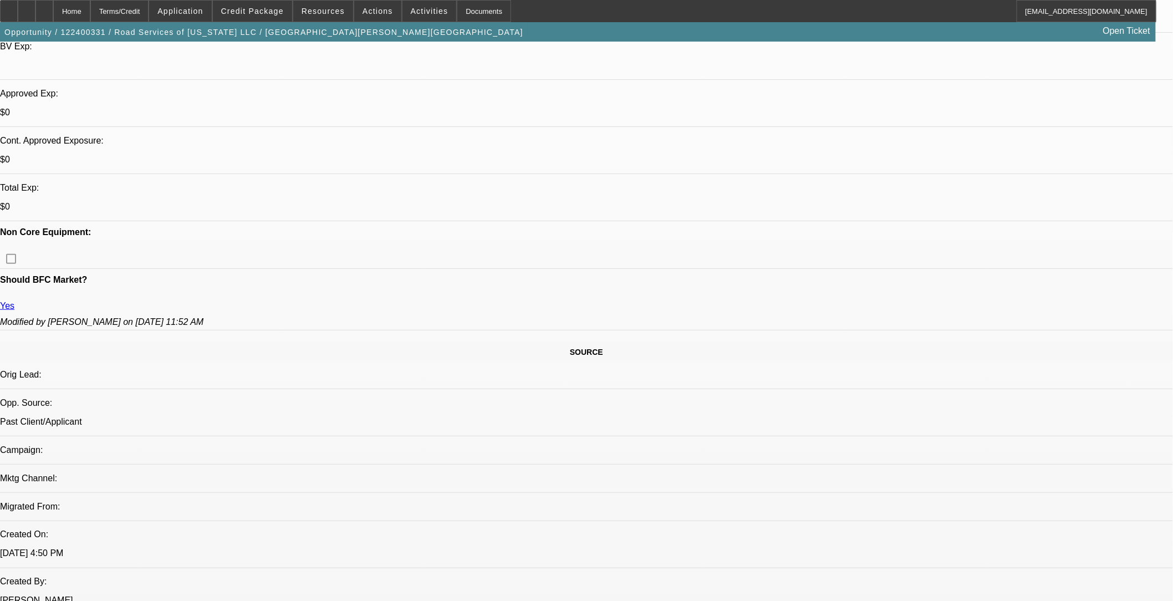
scroll to position [369, 0]
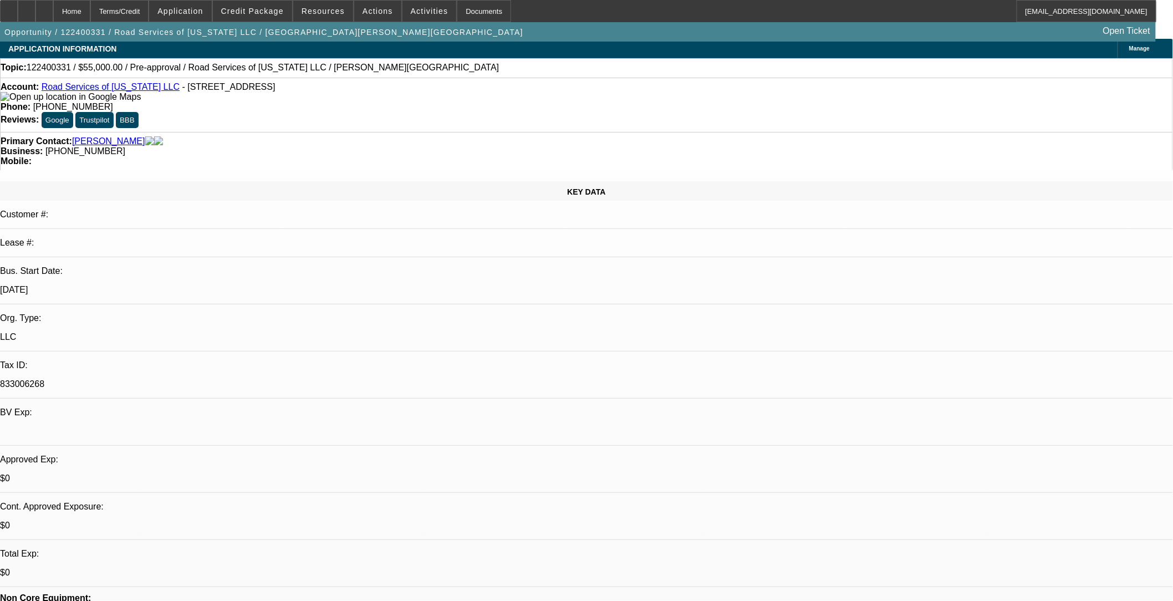
scroll to position [0, 0]
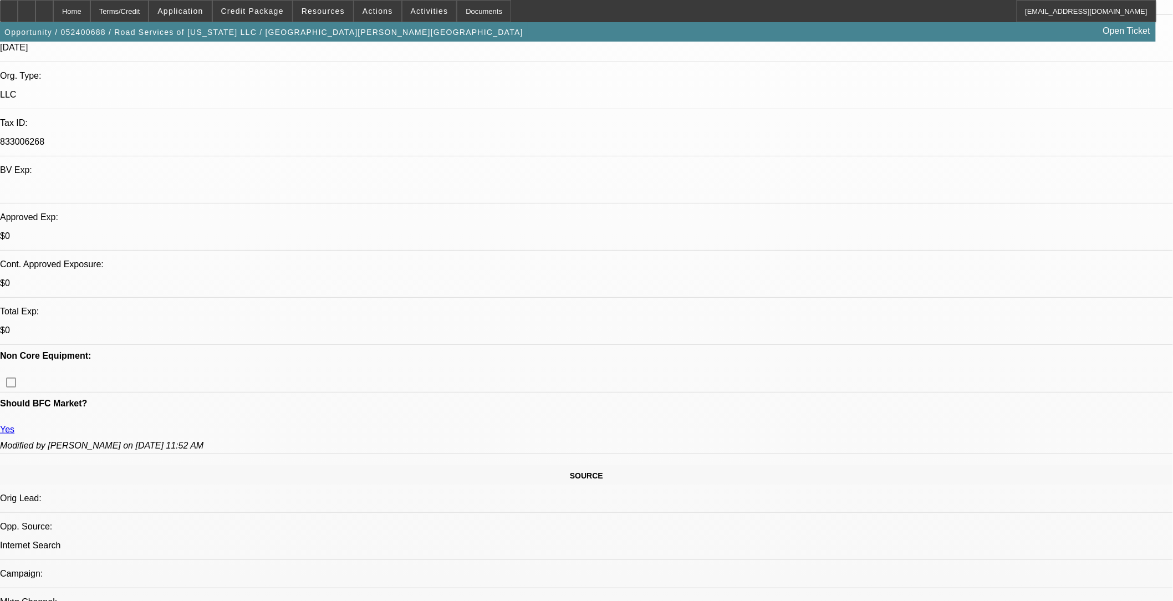
select select "0"
select select "2"
select select "0"
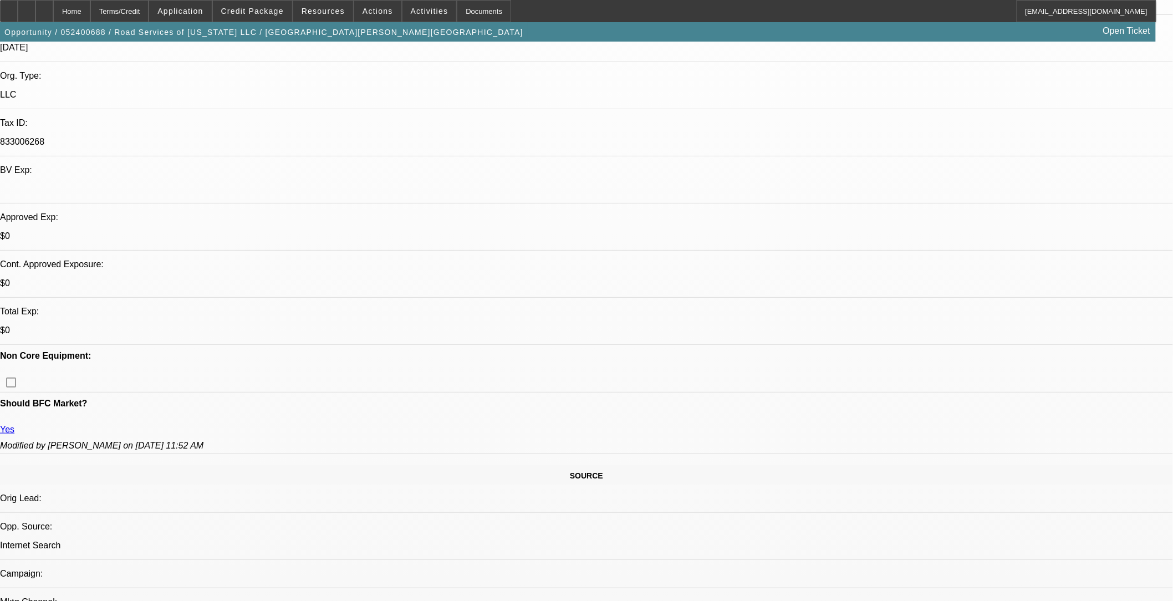
select select "0"
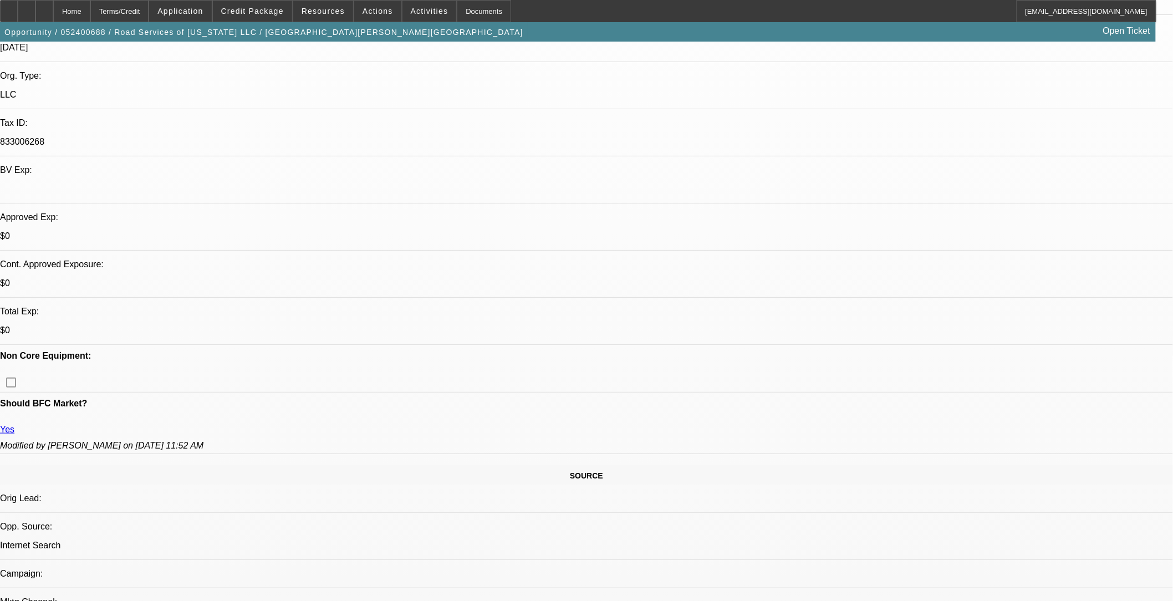
select select "2"
select select "0"
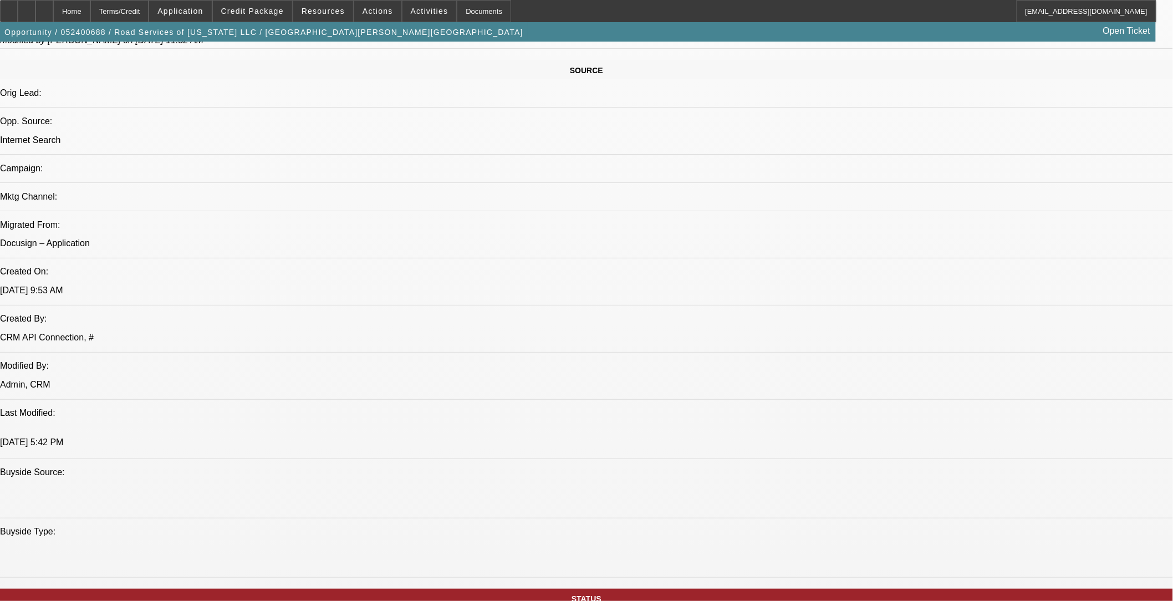
select select "1"
select select "2"
select select "6"
select select "1"
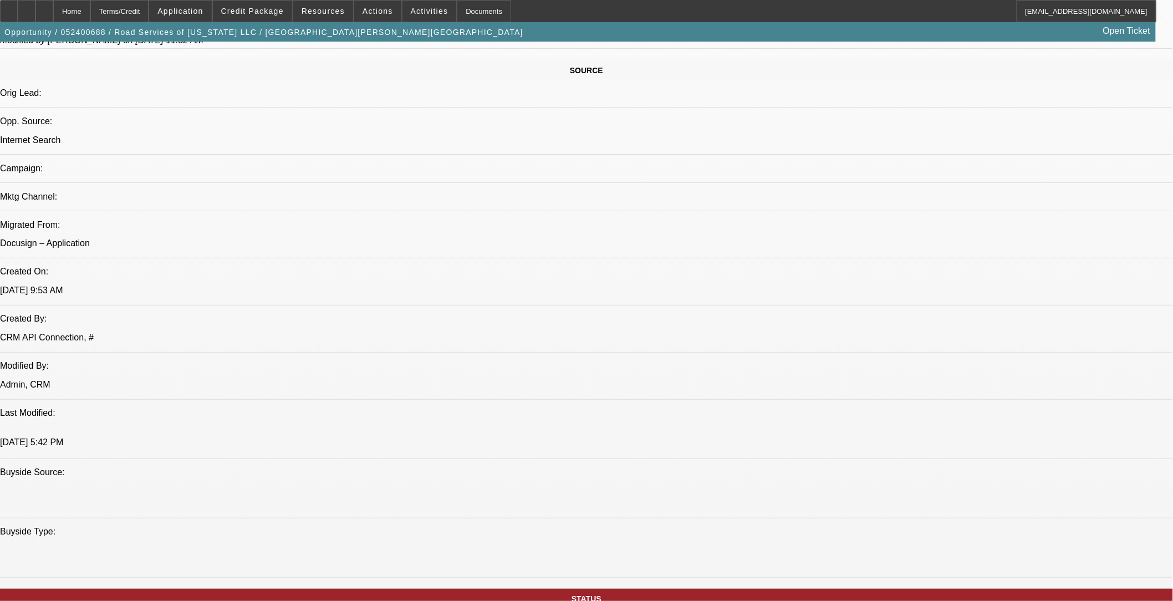
select select "6"
select select "1"
select select "6"
select select "1"
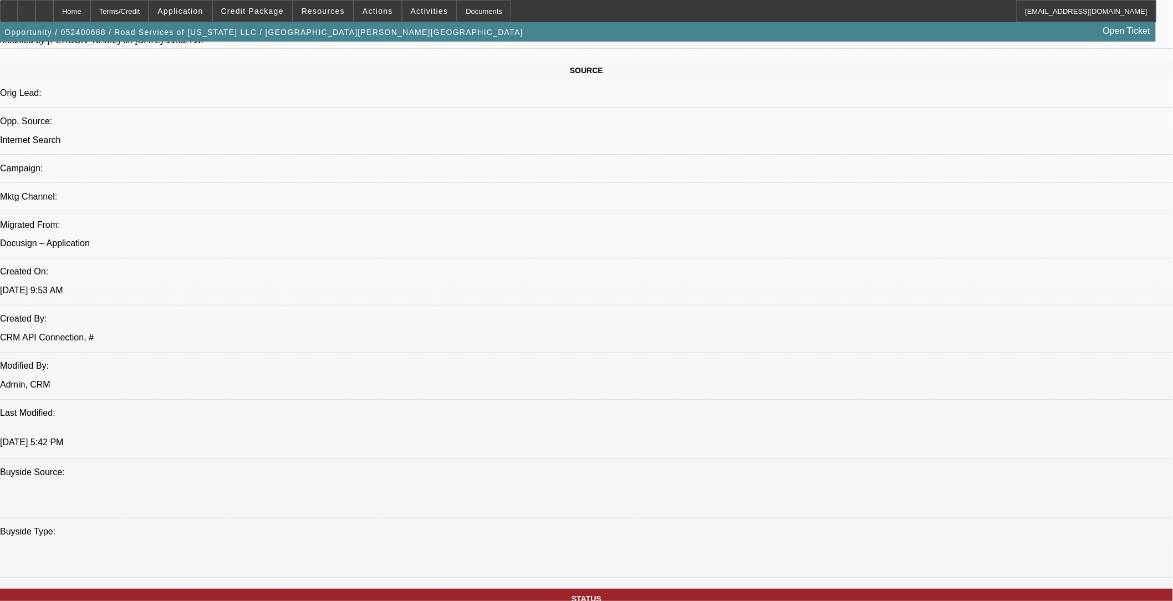
select select "2"
select select "6"
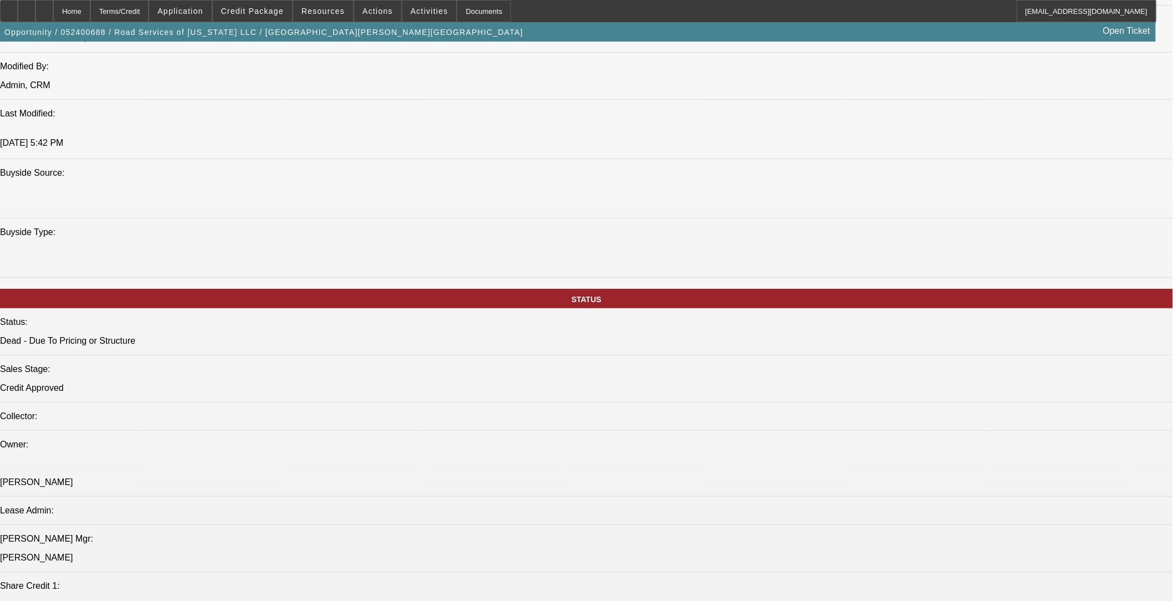
scroll to position [1017, 0]
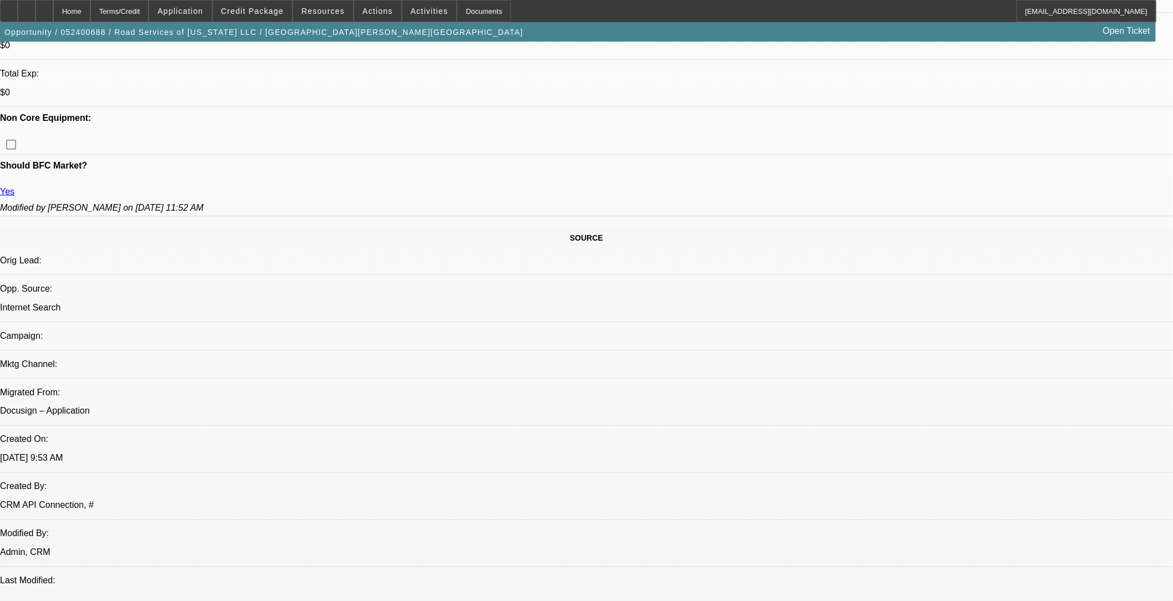
select select "0"
select select "2"
select select "0"
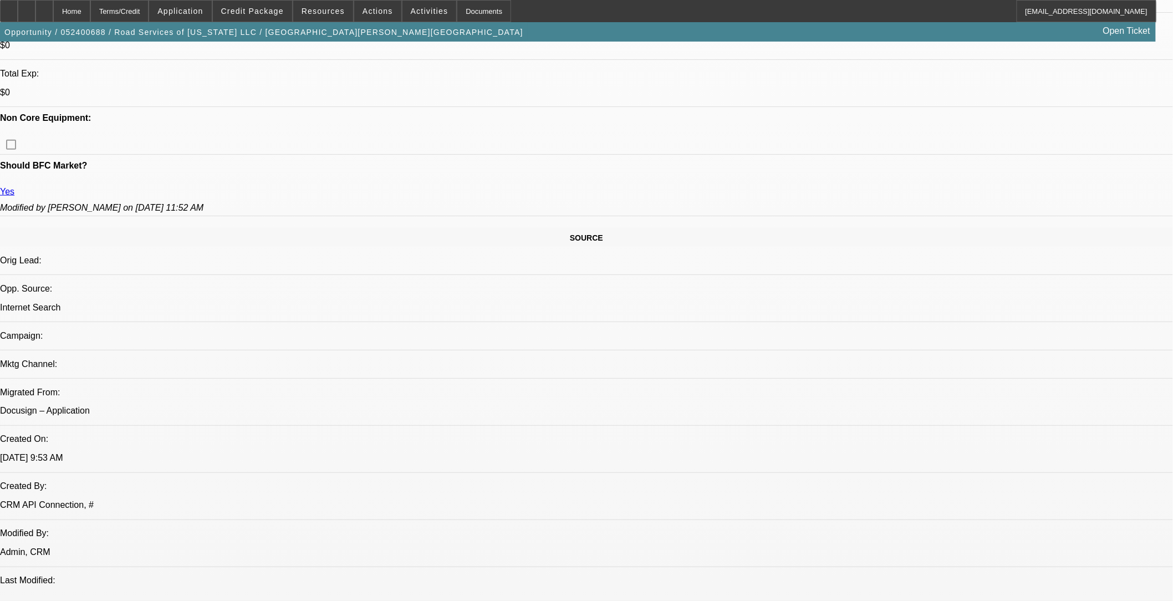
select select "0"
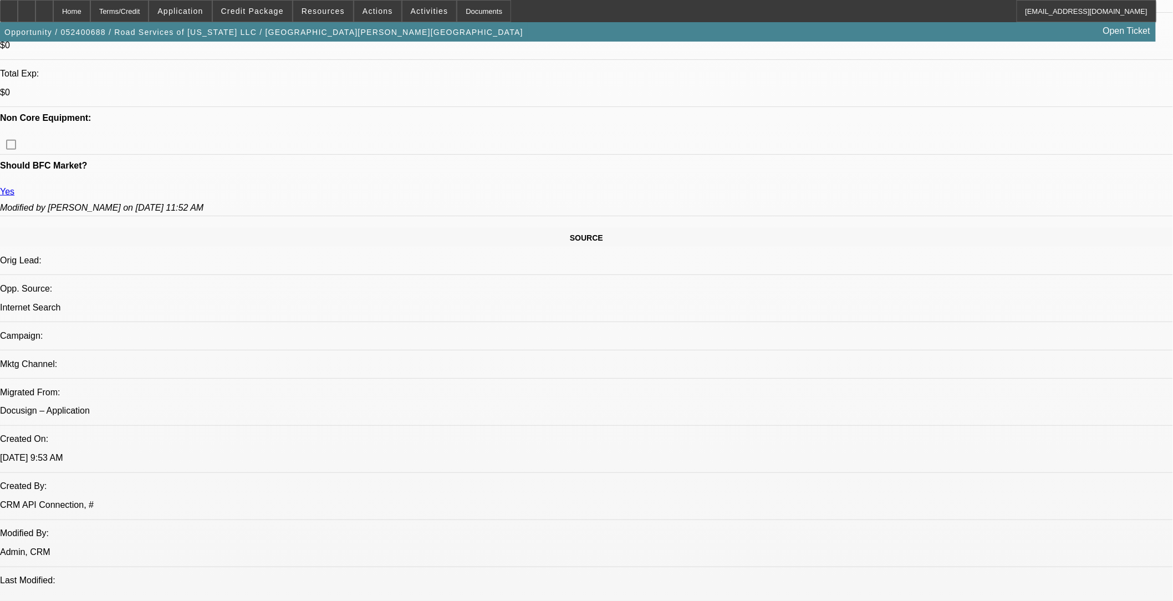
select select "2"
select select "0"
select select "1"
select select "2"
select select "6"
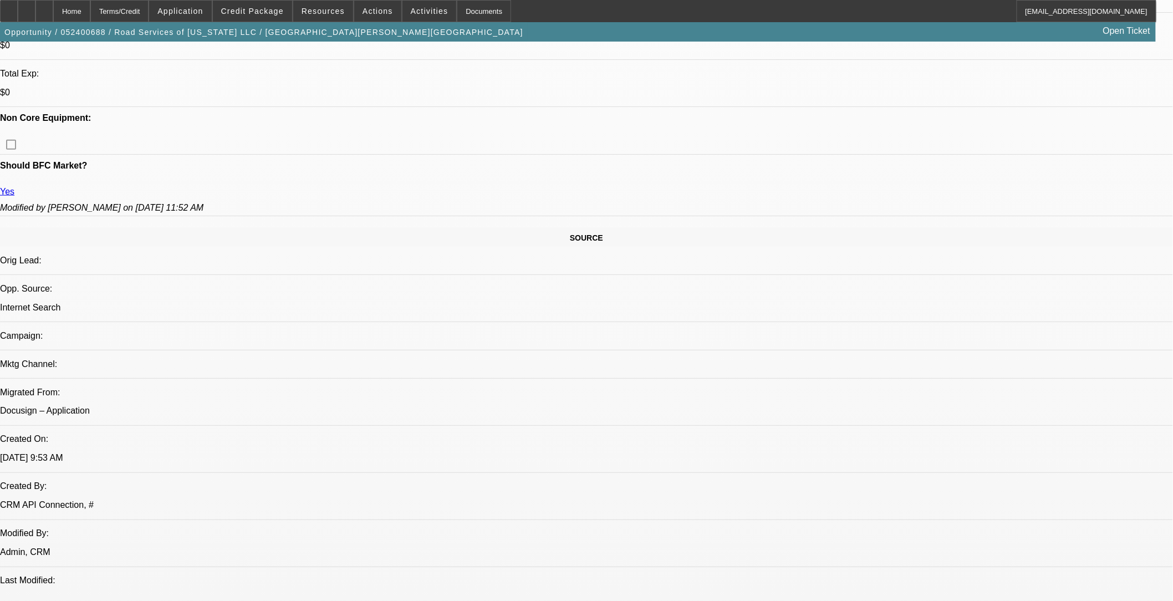
select select "1"
select select "6"
select select "1"
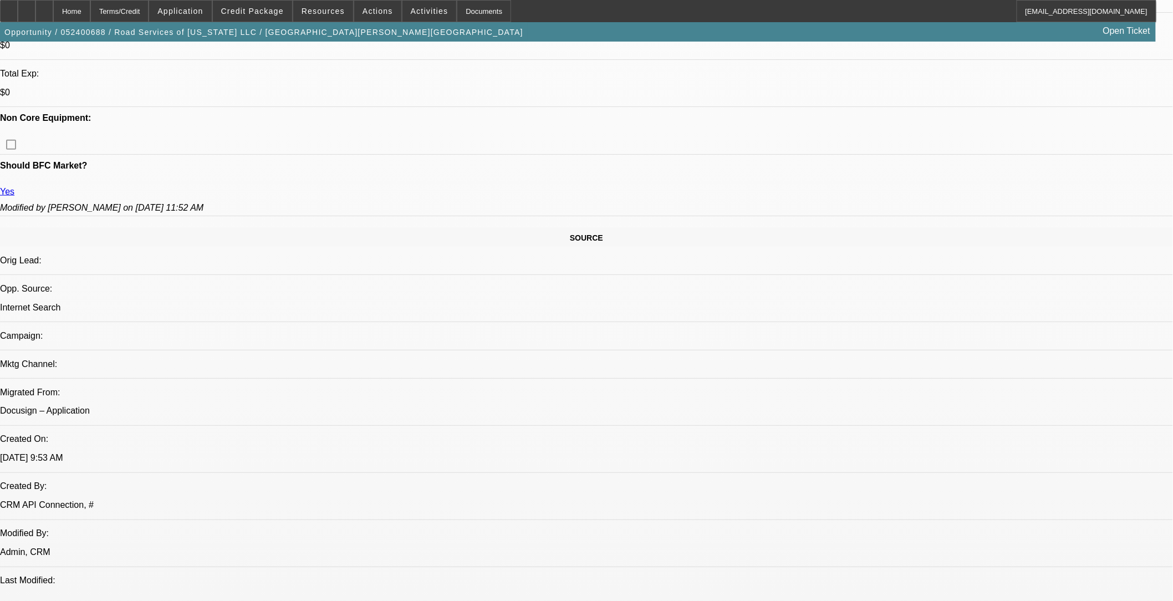
select select "6"
select select "1"
select select "2"
select select "6"
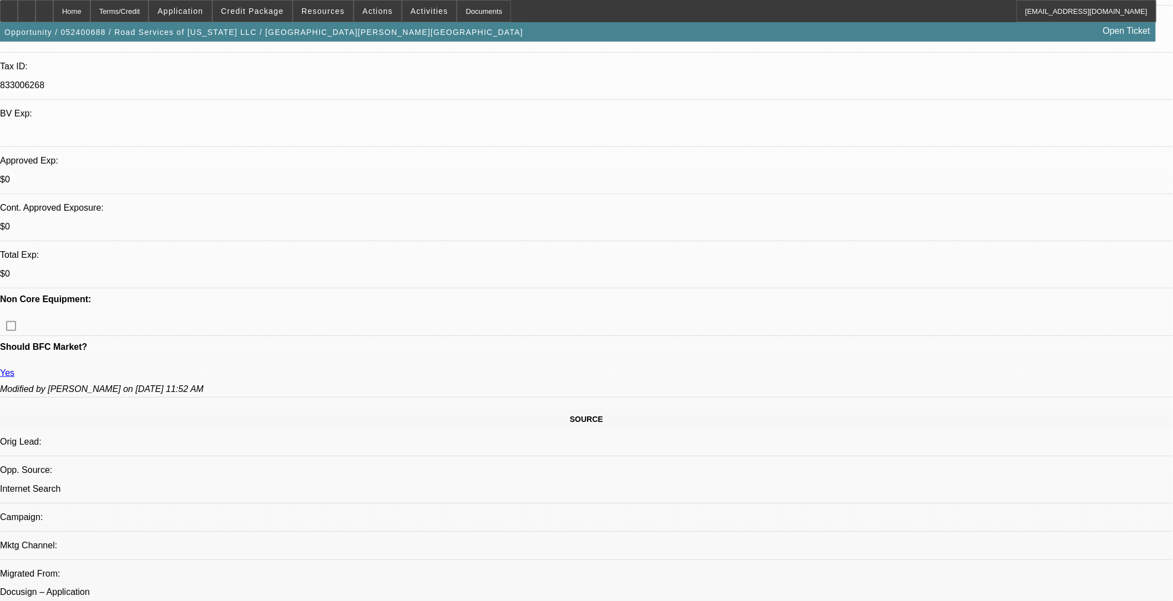
scroll to position [246, 0]
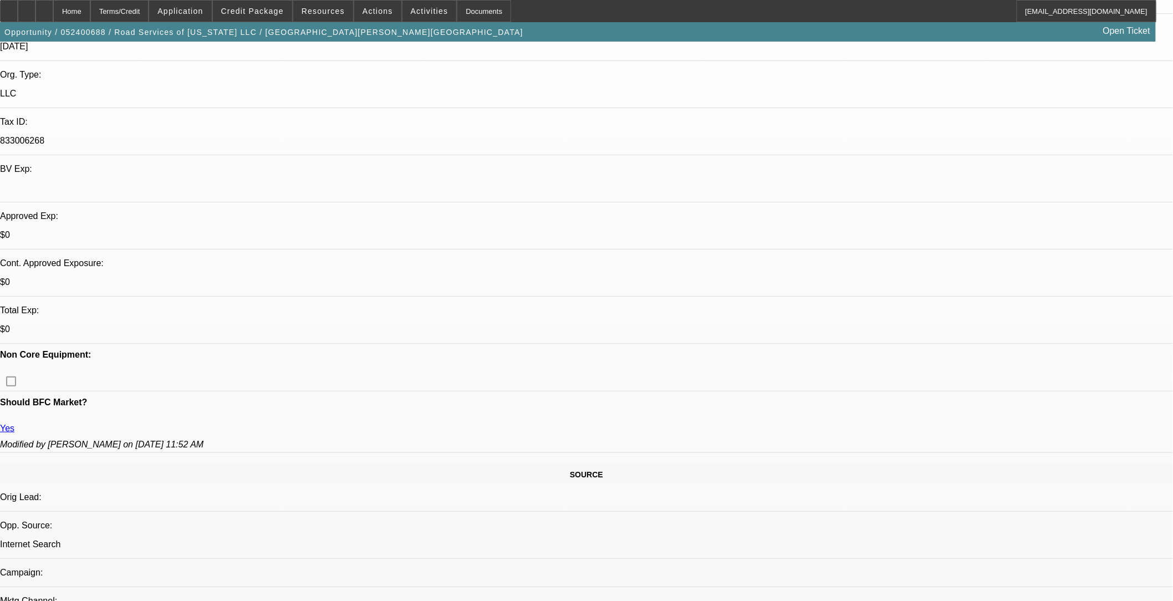
click at [264, 20] on span at bounding box center [252, 11] width 79 height 27
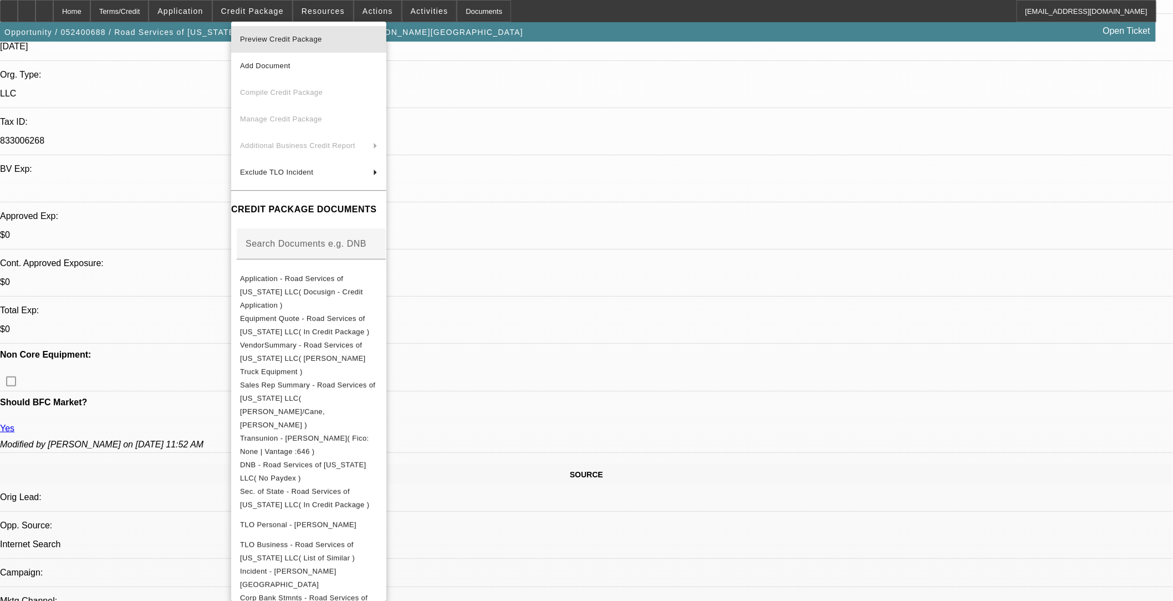
click at [278, 36] on span "Preview Credit Package" at bounding box center [281, 39] width 82 height 8
